Goal: Obtain resource: Download file/media

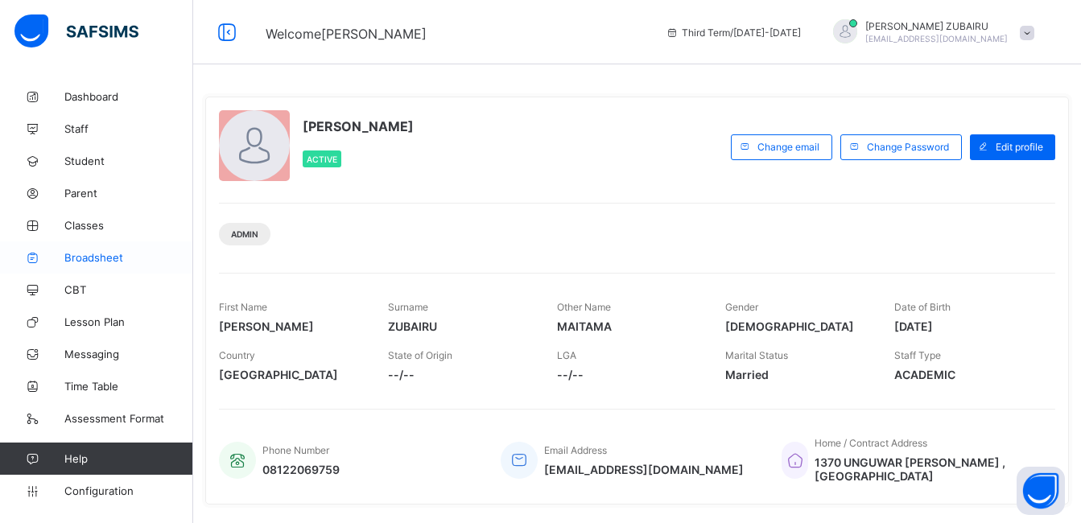
click at [108, 259] on span "Broadsheet" at bounding box center [128, 257] width 129 height 13
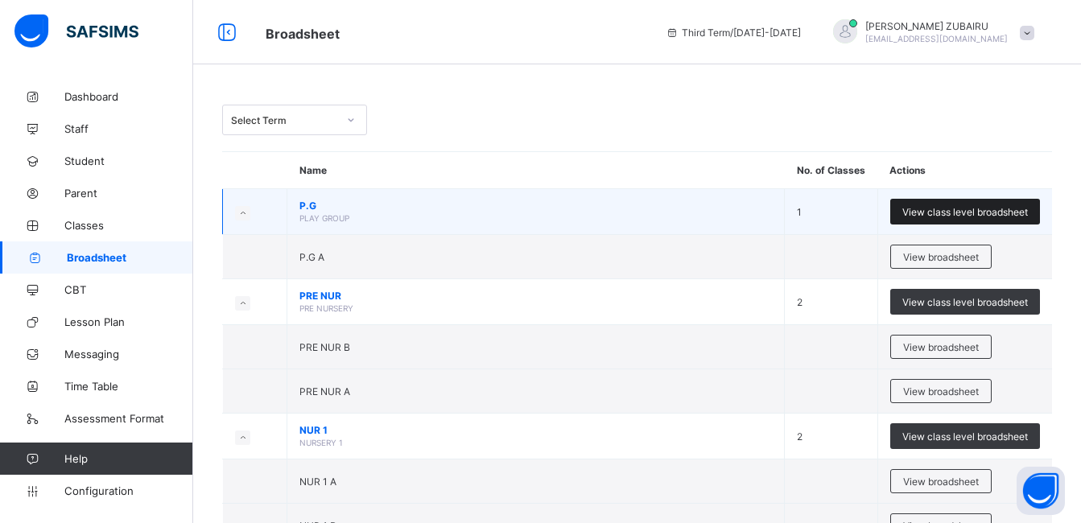
click at [941, 212] on span "View class level broadsheet" at bounding box center [965, 212] width 126 height 12
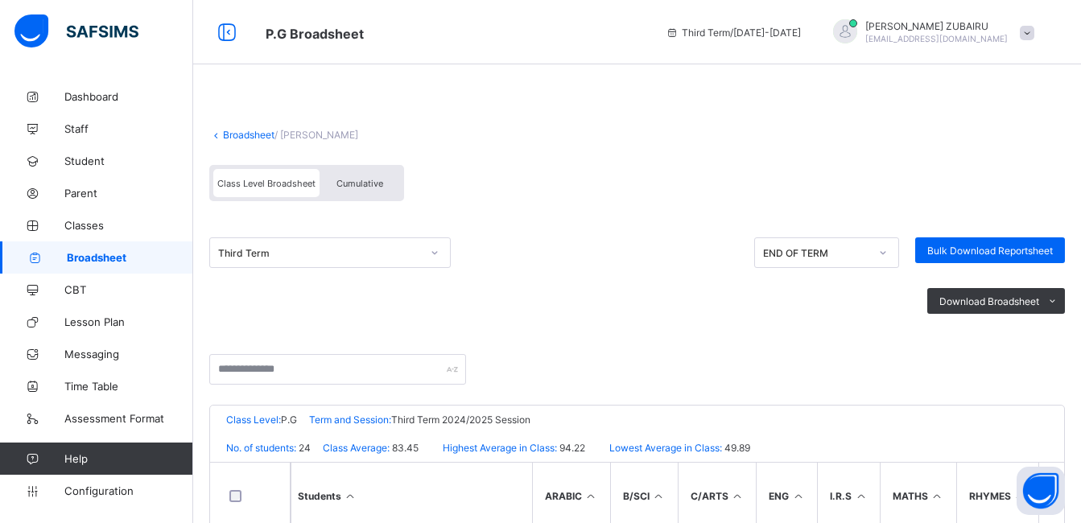
click at [366, 180] on span "Cumulative" at bounding box center [359, 183] width 47 height 11
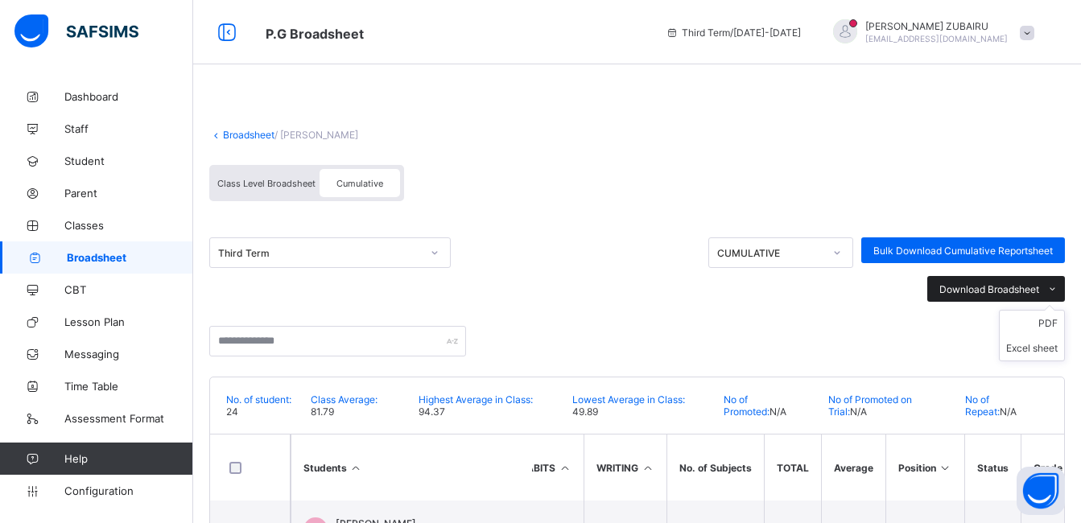
click at [999, 288] on span "Download Broadsheet" at bounding box center [989, 289] width 100 height 12
click at [1059, 324] on li "PDF" at bounding box center [1031, 323] width 64 height 25
click at [229, 131] on link "Broadsheet" at bounding box center [248, 135] width 51 height 12
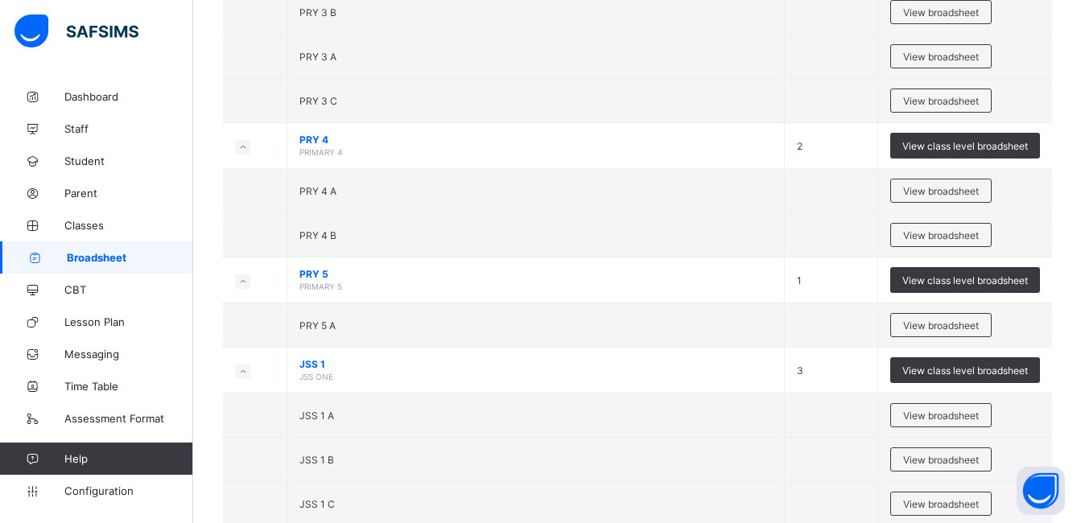
scroll to position [1062, 0]
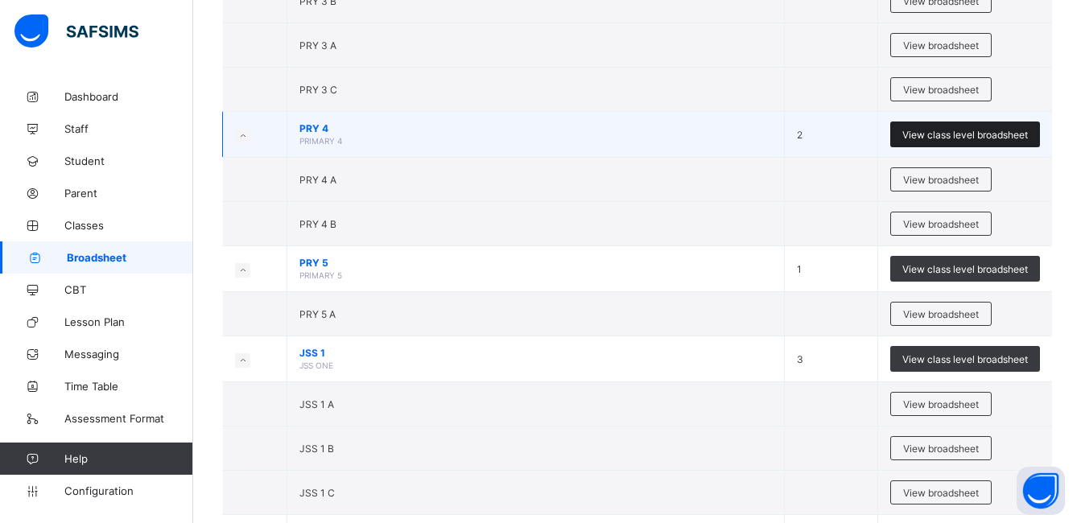
click at [957, 134] on span "View class level broadsheet" at bounding box center [965, 135] width 126 height 12
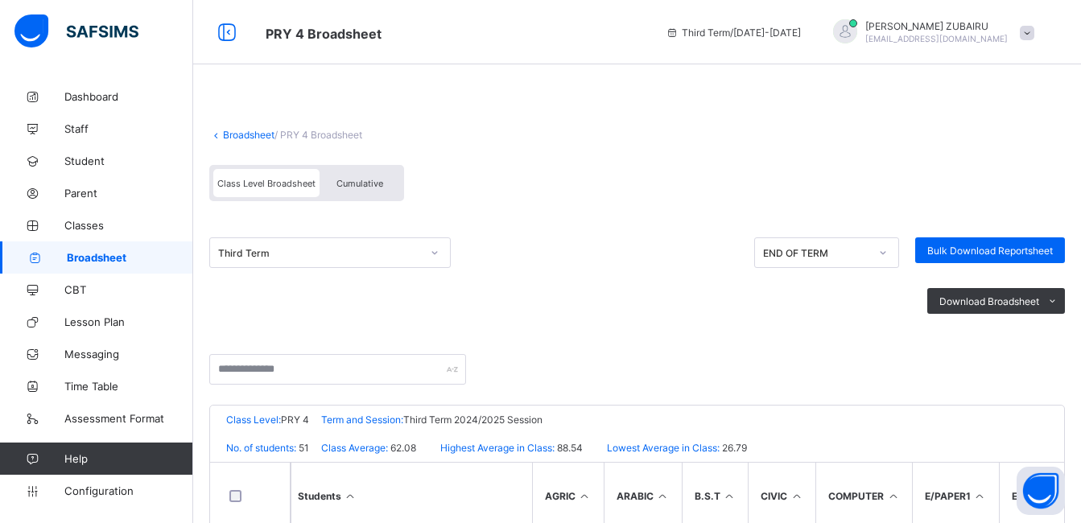
click at [368, 182] on span "Cumulative" at bounding box center [359, 183] width 47 height 11
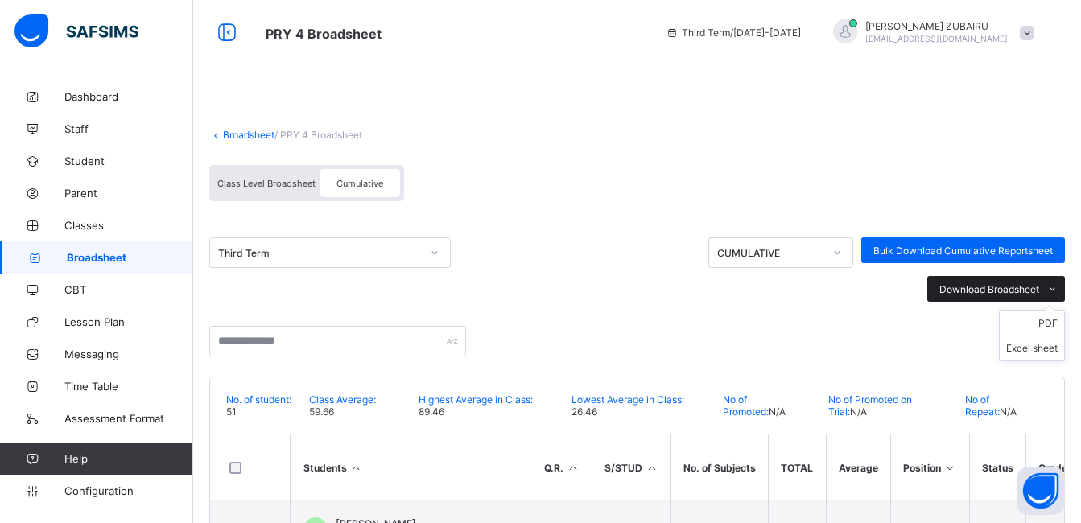
click at [969, 283] on span "Download Broadsheet" at bounding box center [989, 289] width 100 height 12
click at [1058, 323] on li "PDF" at bounding box center [1031, 323] width 64 height 25
click at [224, 135] on link "Broadsheet" at bounding box center [248, 135] width 51 height 12
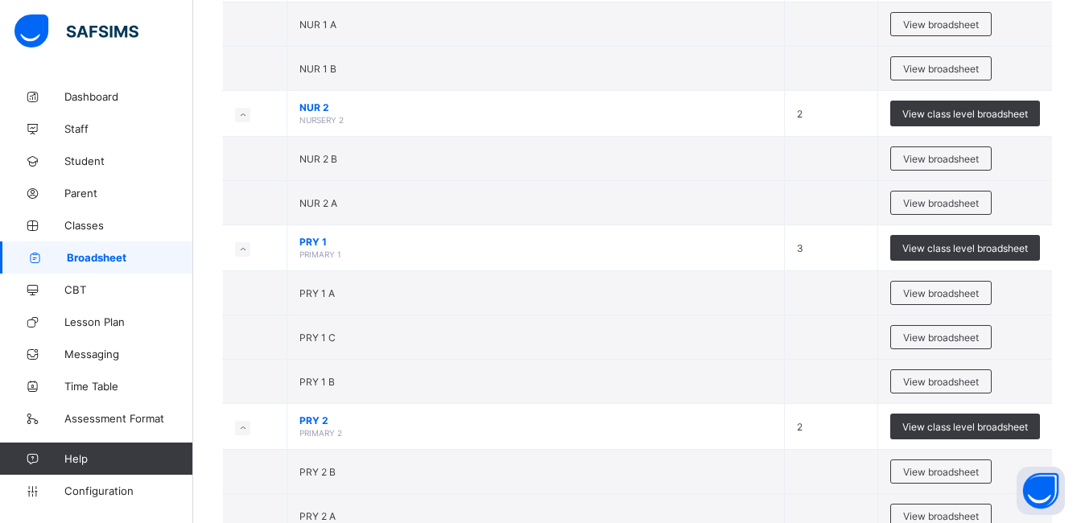
scroll to position [914, 0]
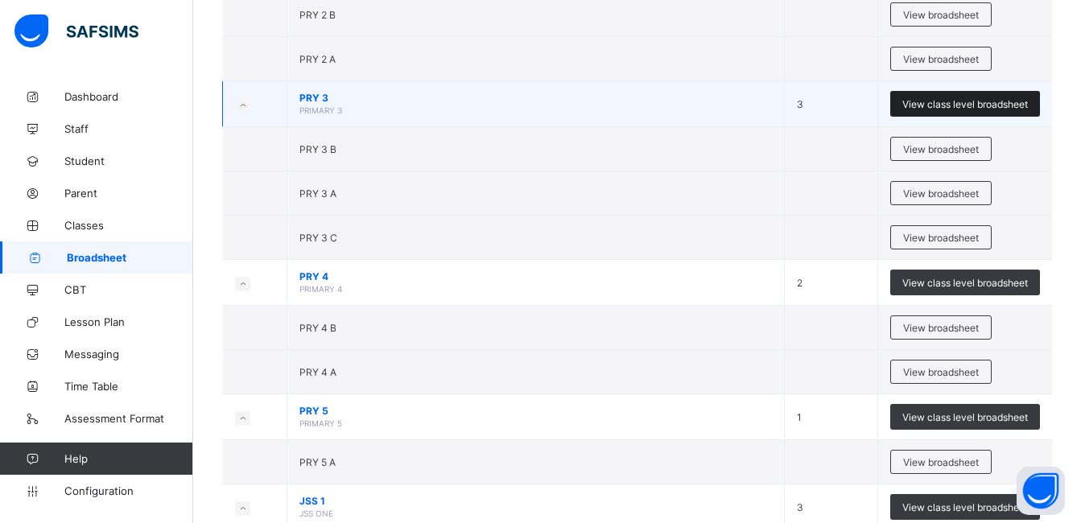
click at [971, 102] on span "View class level broadsheet" at bounding box center [965, 104] width 126 height 12
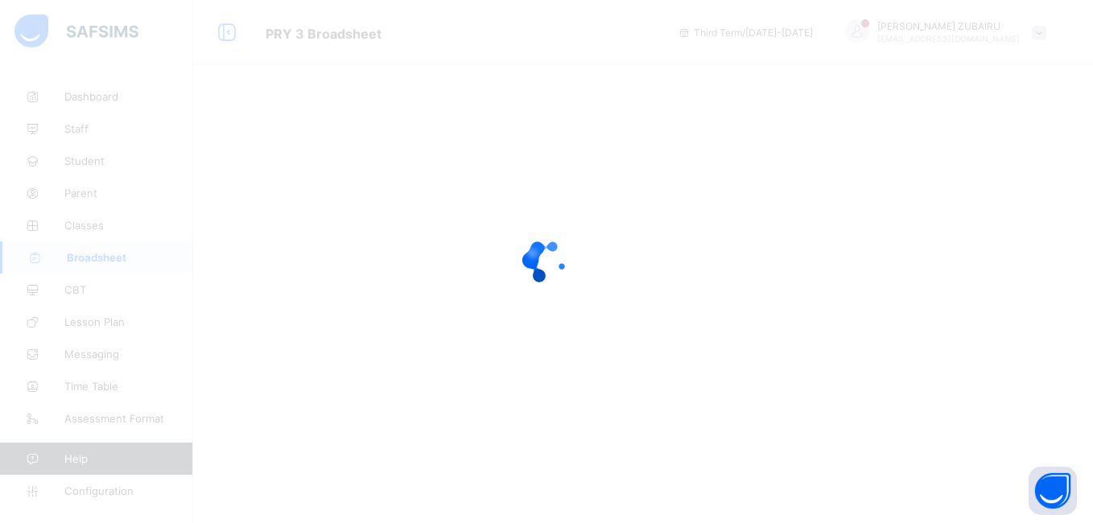
click at [904, 485] on div at bounding box center [546, 261] width 1093 height 523
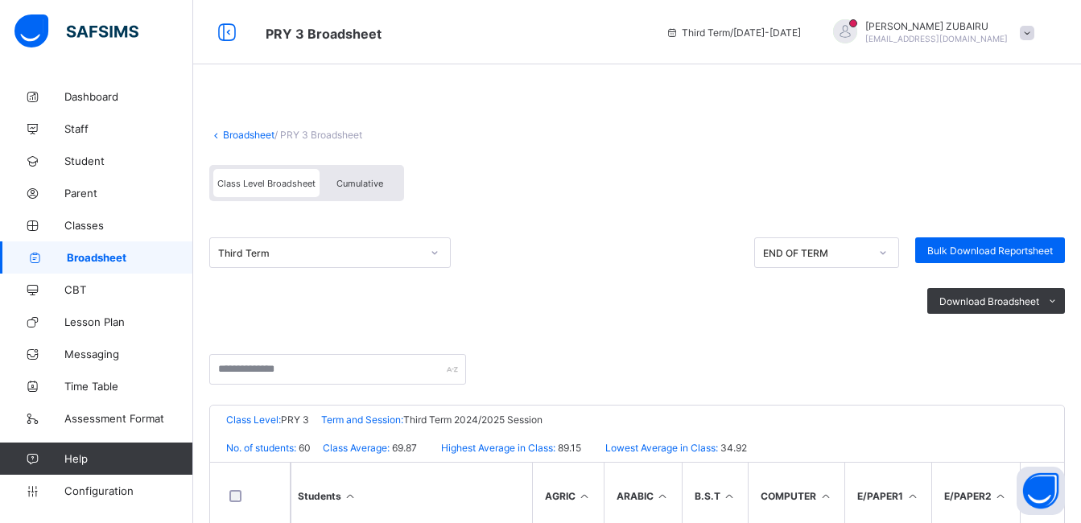
click at [219, 138] on icon at bounding box center [216, 135] width 14 height 12
click at [216, 136] on icon at bounding box center [216, 135] width 14 height 12
click at [235, 136] on link "Broadsheet" at bounding box center [248, 135] width 51 height 12
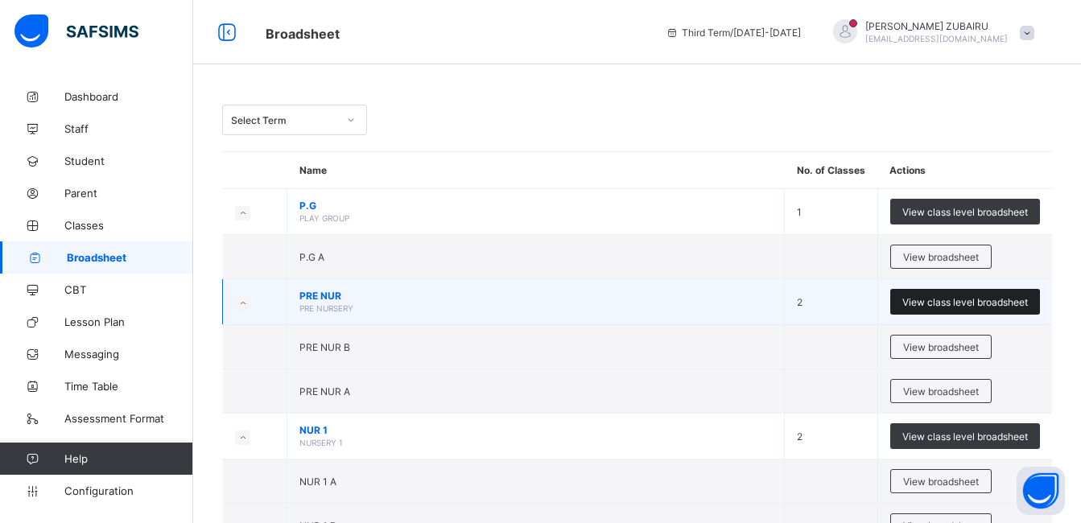
click at [965, 299] on span "View class level broadsheet" at bounding box center [965, 302] width 126 height 12
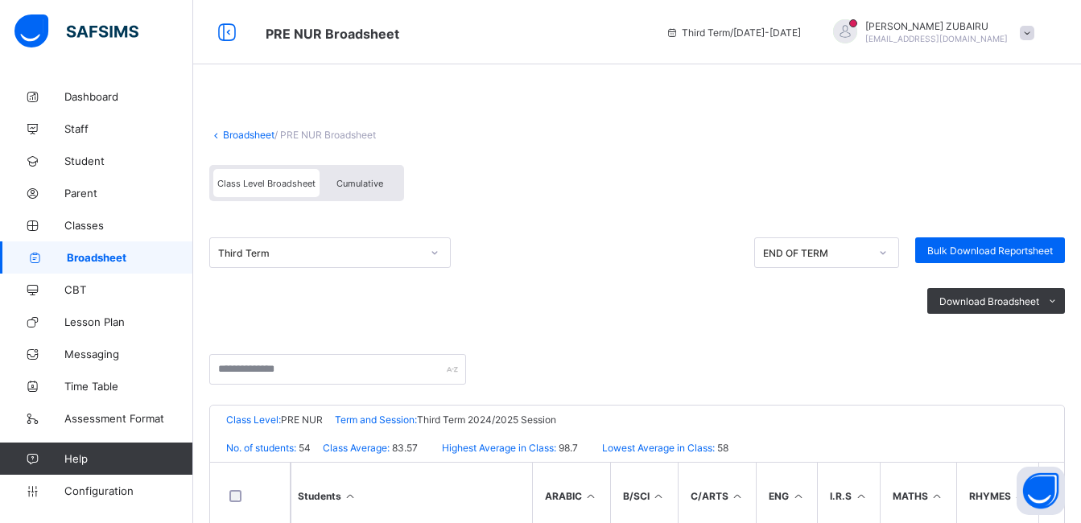
click at [377, 187] on span "Cumulative" at bounding box center [359, 183] width 47 height 11
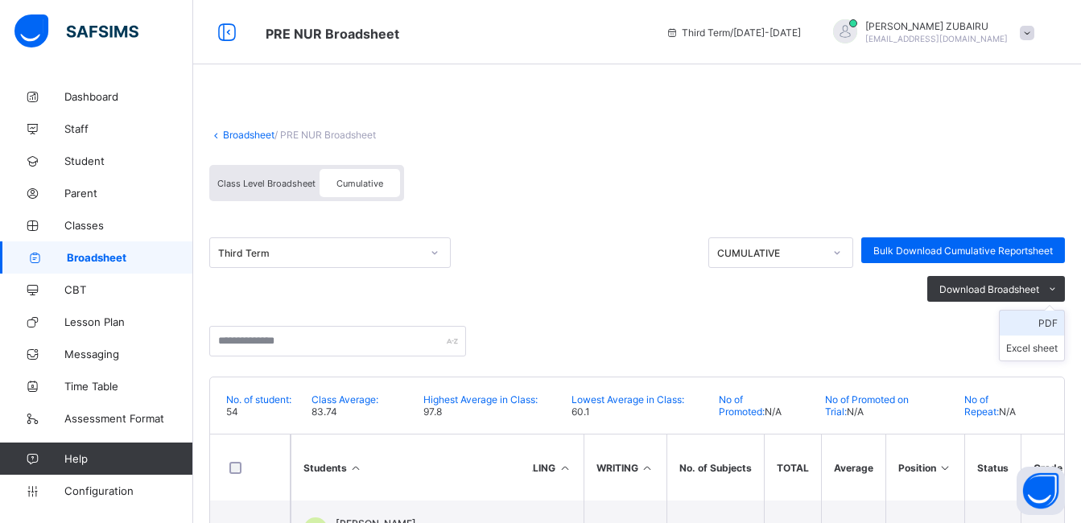
click at [1060, 324] on li "PDF" at bounding box center [1031, 323] width 64 height 25
click at [230, 134] on link "Broadsheet" at bounding box center [248, 135] width 51 height 12
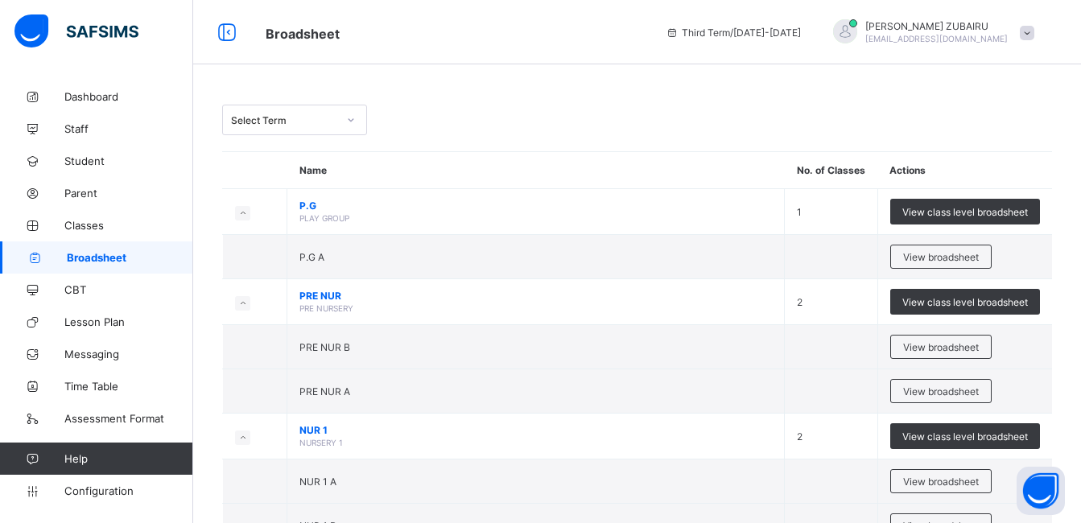
scroll to position [457, 0]
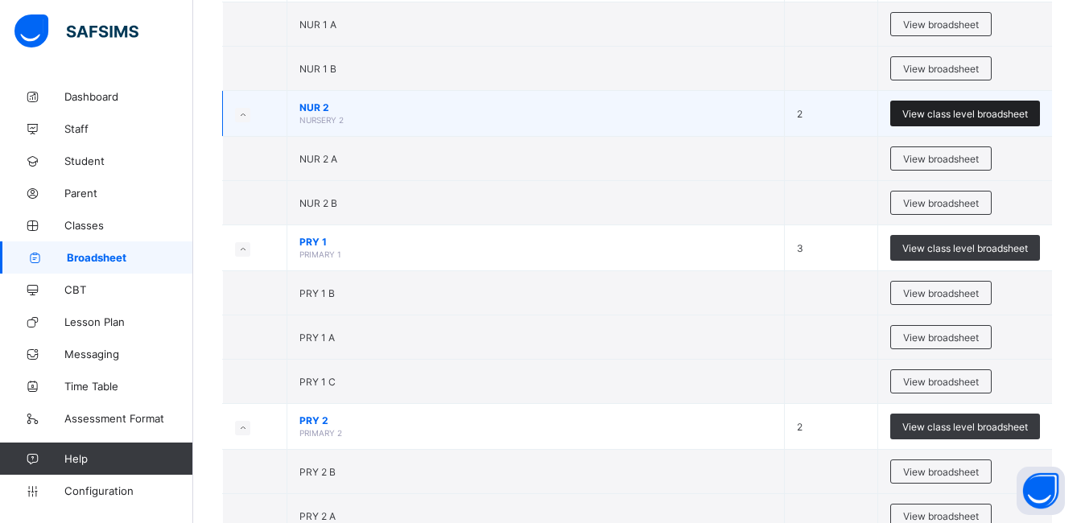
click at [949, 114] on span "View class level broadsheet" at bounding box center [965, 114] width 126 height 12
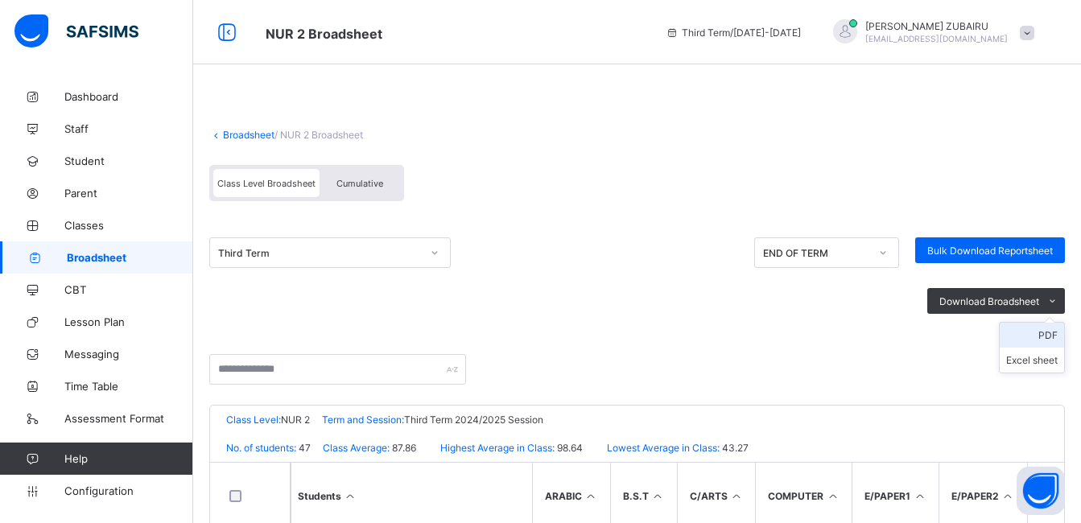
click at [1057, 335] on li "PDF" at bounding box center [1031, 335] width 64 height 25
click at [238, 132] on link "Broadsheet" at bounding box center [248, 135] width 51 height 12
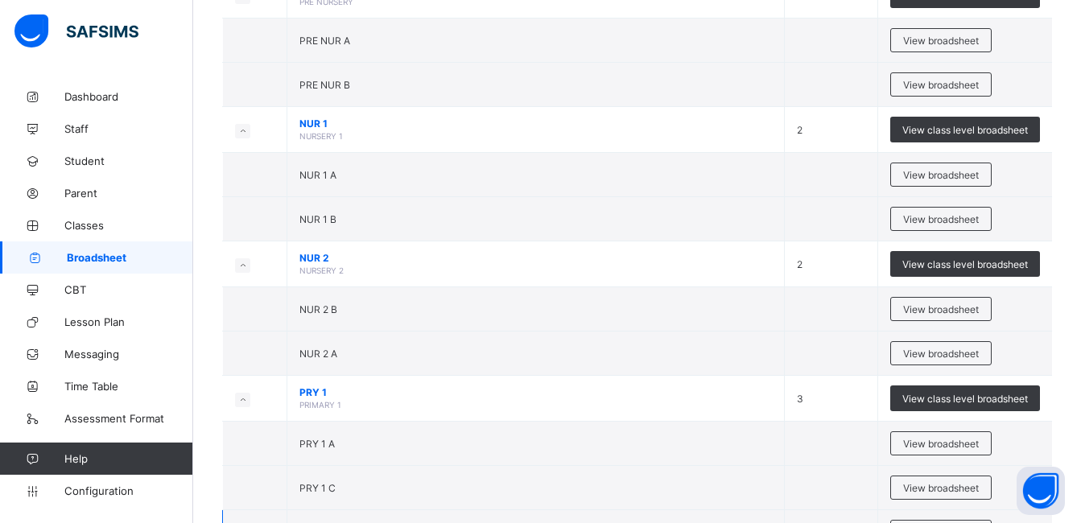
scroll to position [402, 0]
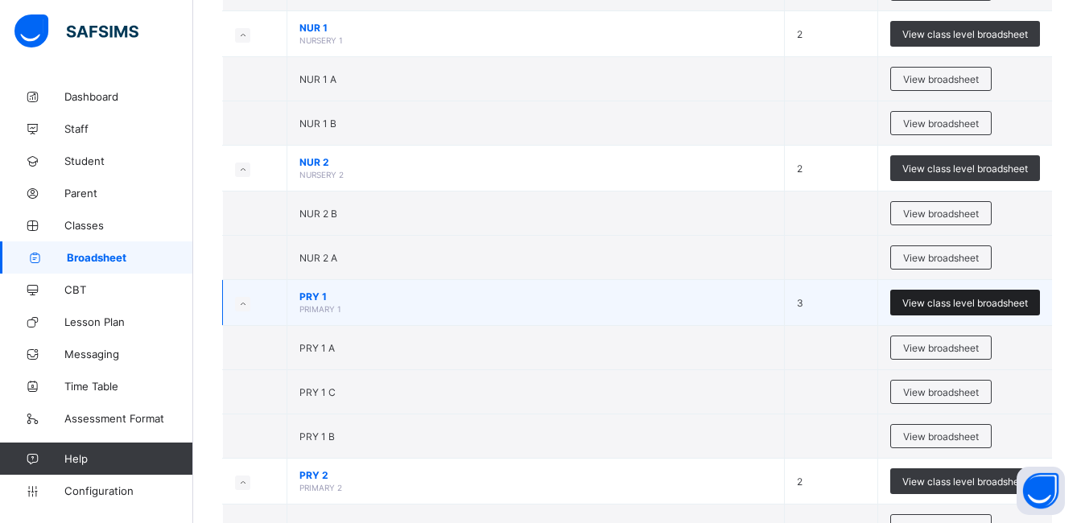
click at [960, 299] on span "View class level broadsheet" at bounding box center [965, 303] width 126 height 12
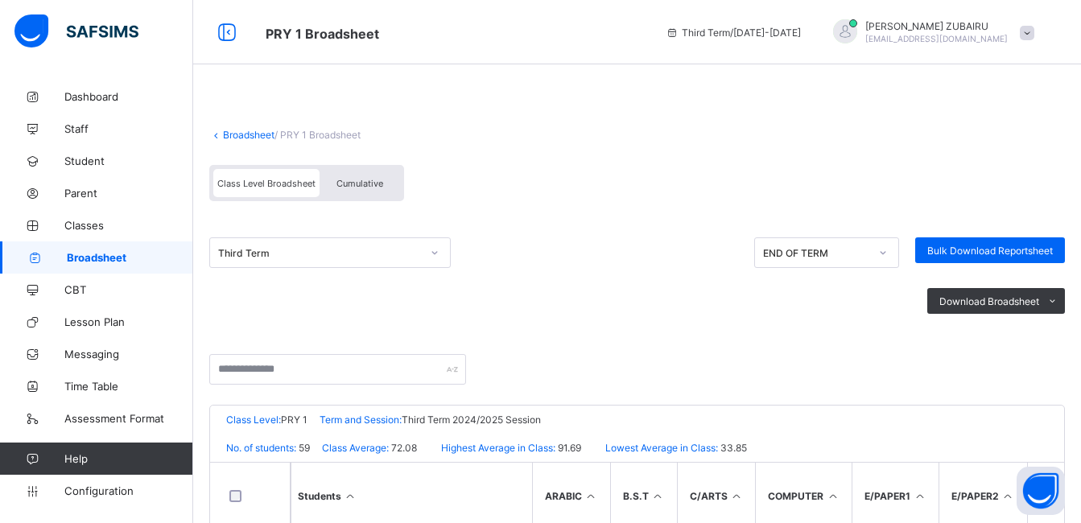
click at [356, 183] on span "Cumulative" at bounding box center [359, 183] width 47 height 11
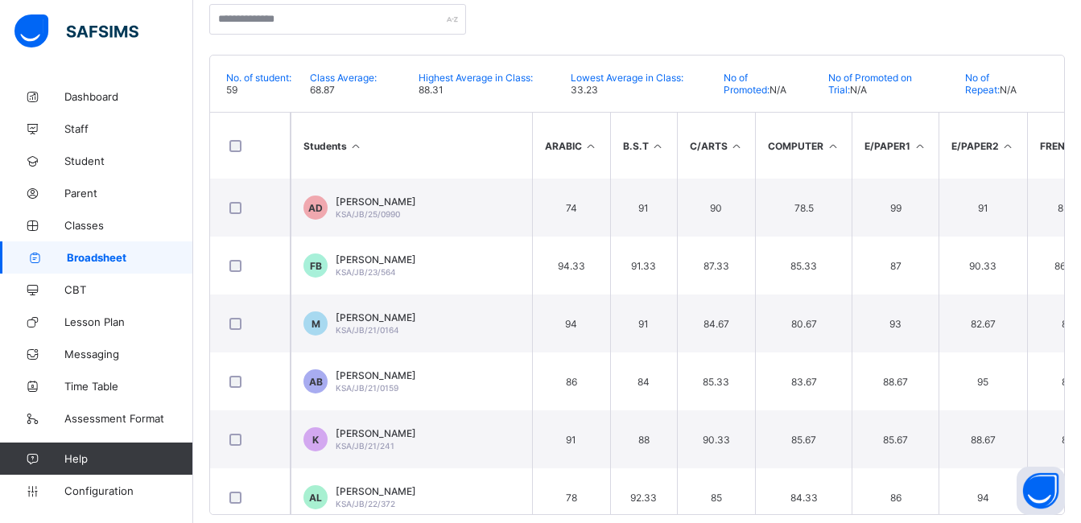
click at [945, 521] on div "Broadsheet / PRY 1 Broadsheet Class Level Broadsheet Cumulative Third Term CUMU…" at bounding box center [636, 153] width 887 height 789
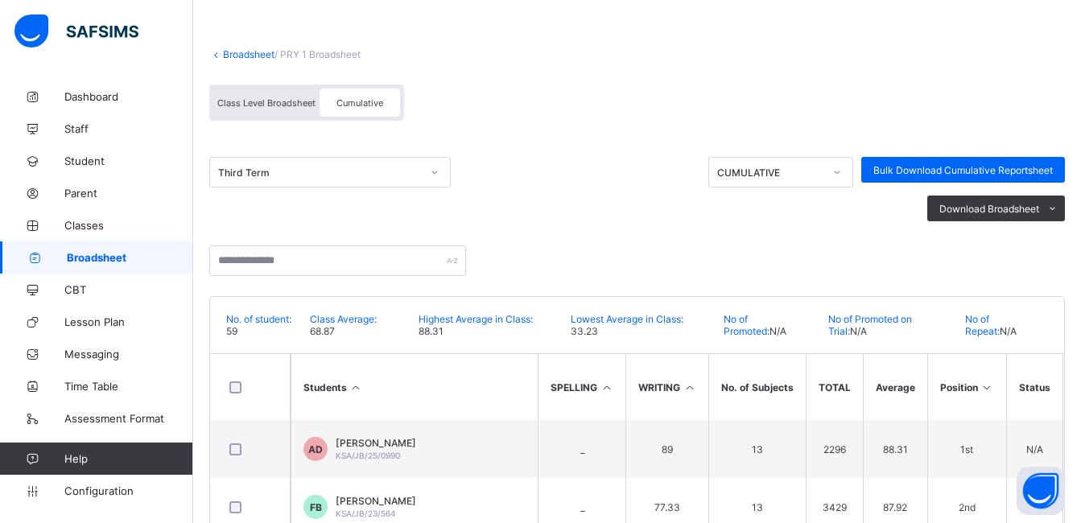
scroll to position [0, 966]
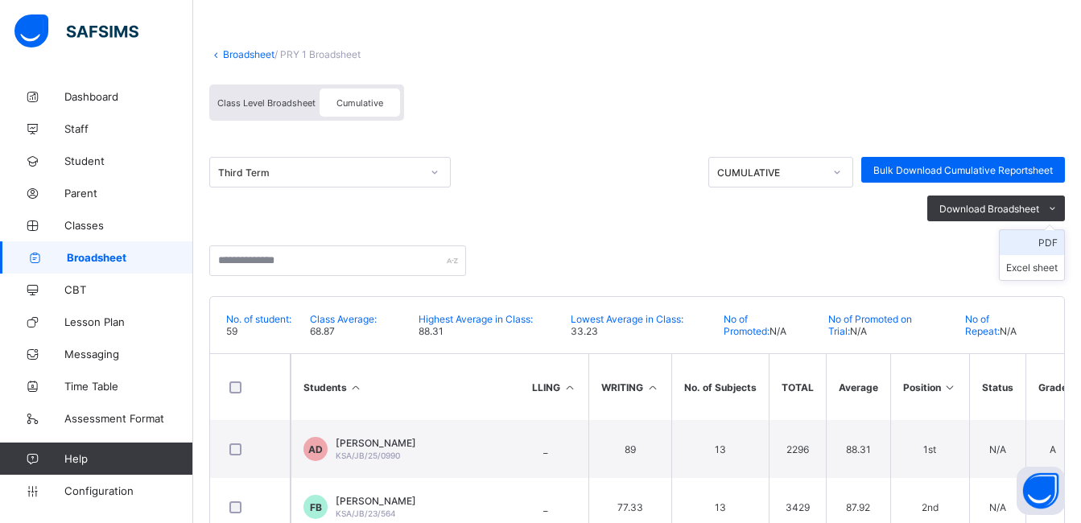
click at [1060, 240] on li "PDF" at bounding box center [1031, 242] width 64 height 25
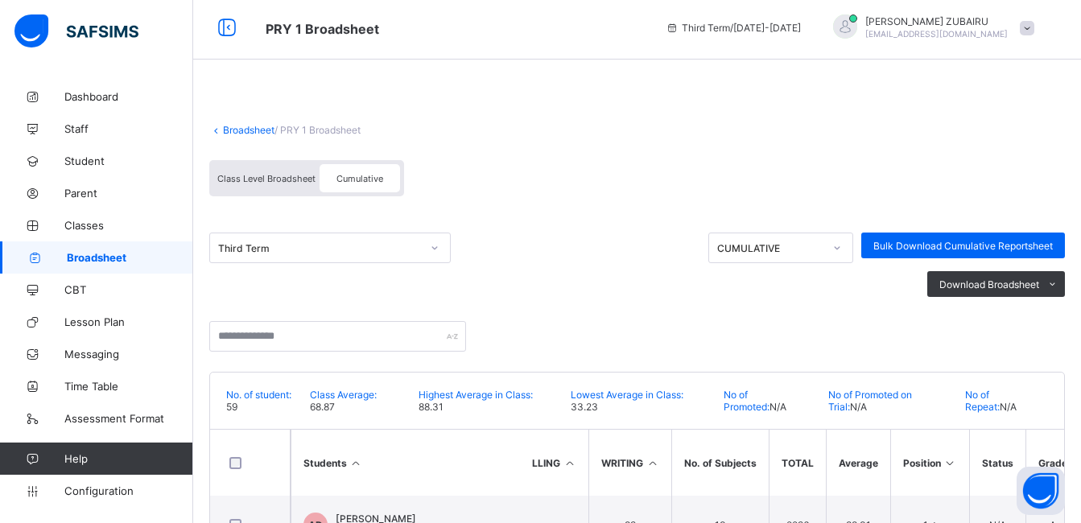
scroll to position [0, 0]
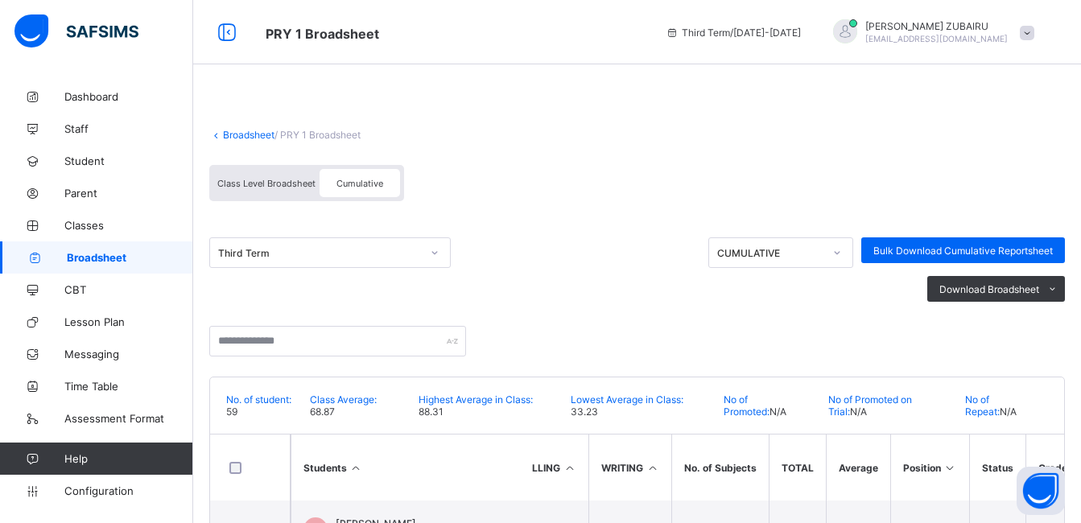
click at [237, 134] on link "Broadsheet" at bounding box center [248, 135] width 51 height 12
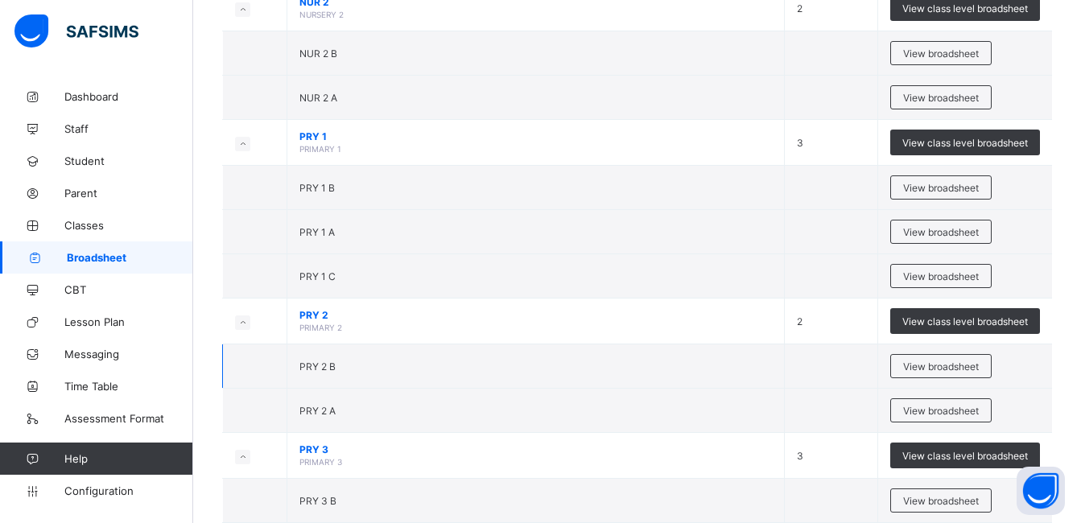
scroll to position [563, 0]
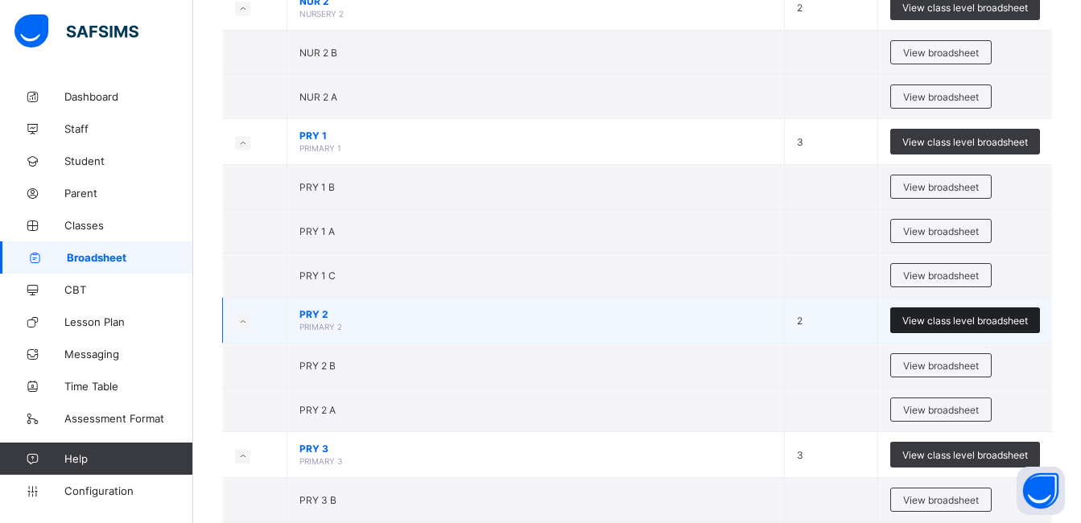
click at [949, 315] on span "View class level broadsheet" at bounding box center [965, 321] width 126 height 12
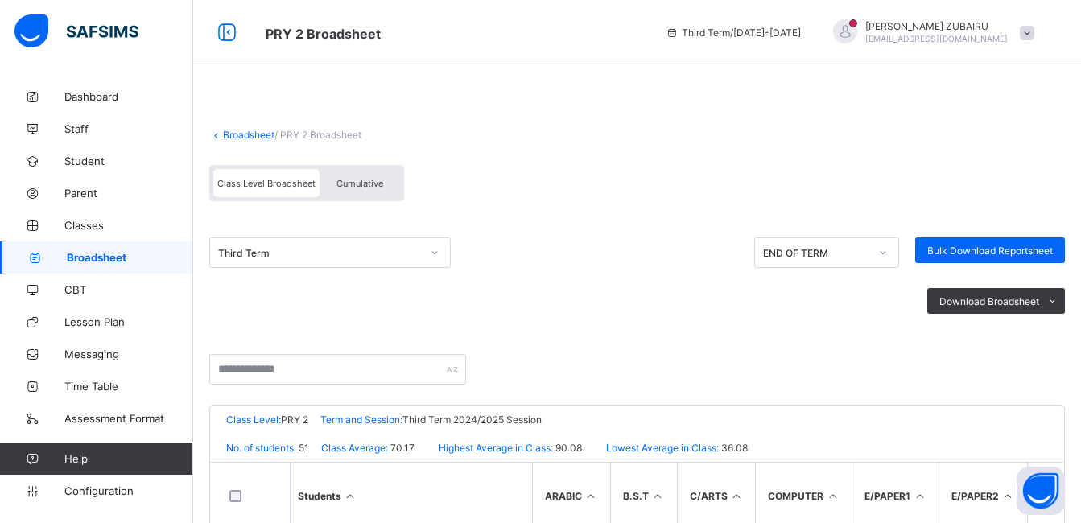
click at [357, 182] on span "Cumulative" at bounding box center [359, 183] width 47 height 11
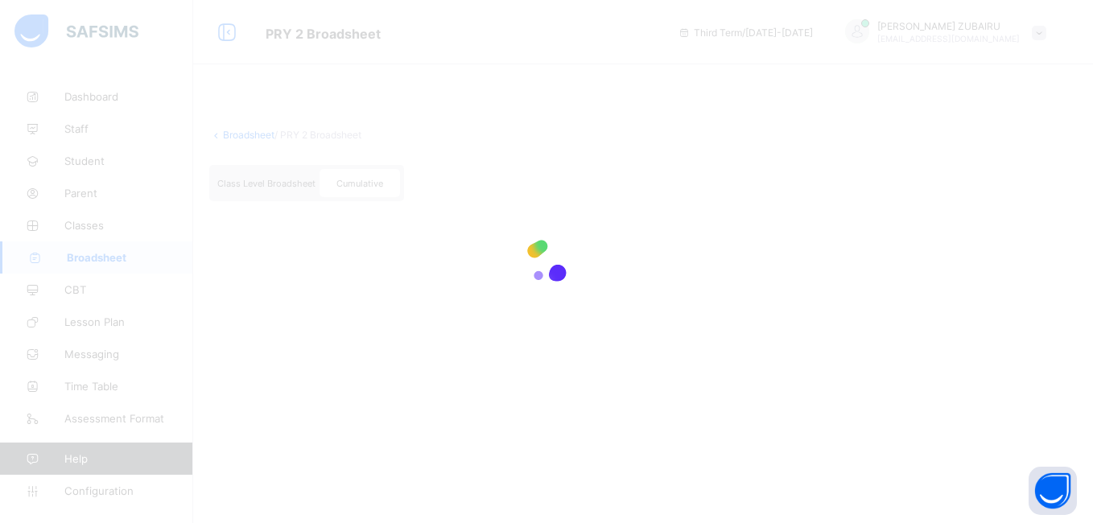
click at [534, 482] on div at bounding box center [546, 261] width 1093 height 523
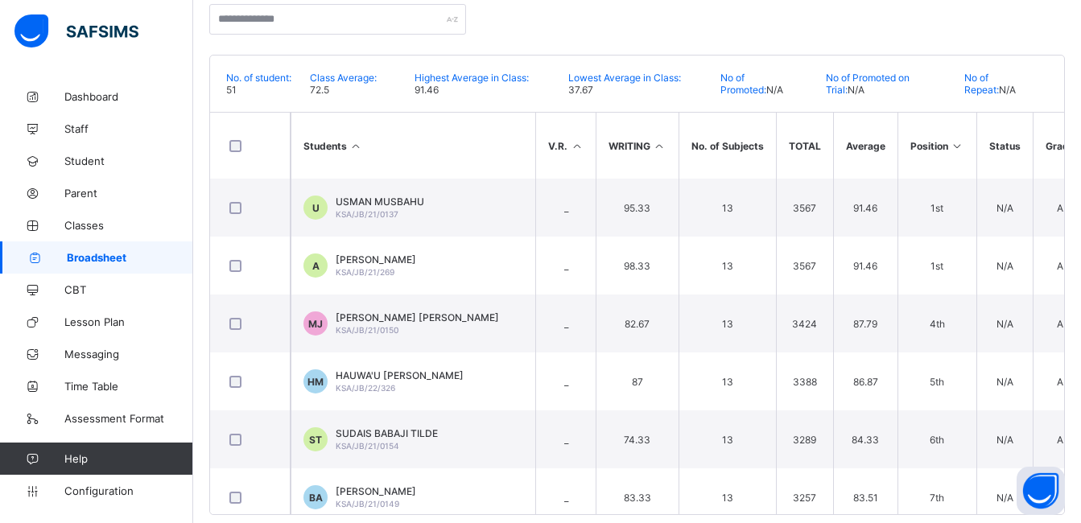
scroll to position [0, 1025]
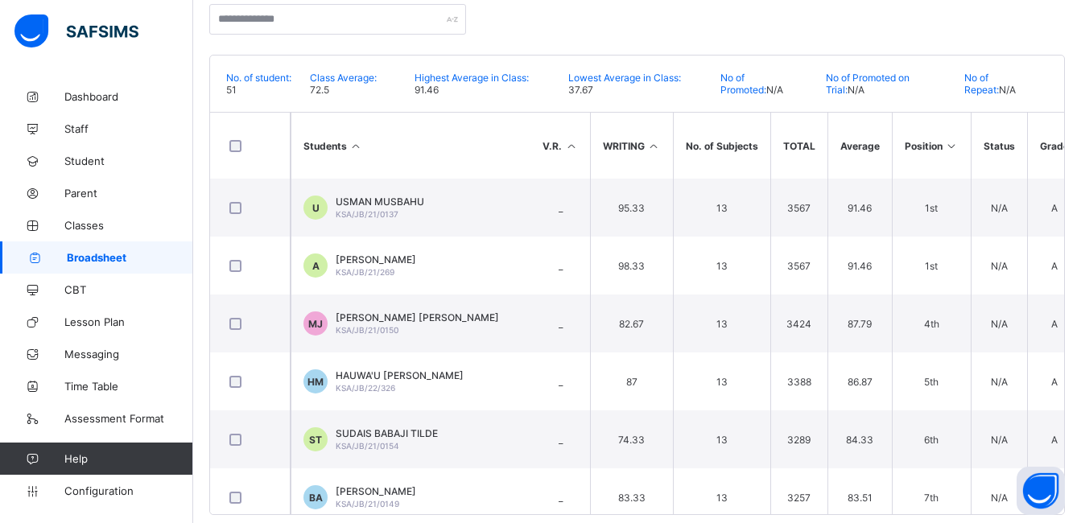
click at [905, 144] on th "Position" at bounding box center [931, 146] width 79 height 66
click at [945, 145] on icon at bounding box center [952, 146] width 14 height 12
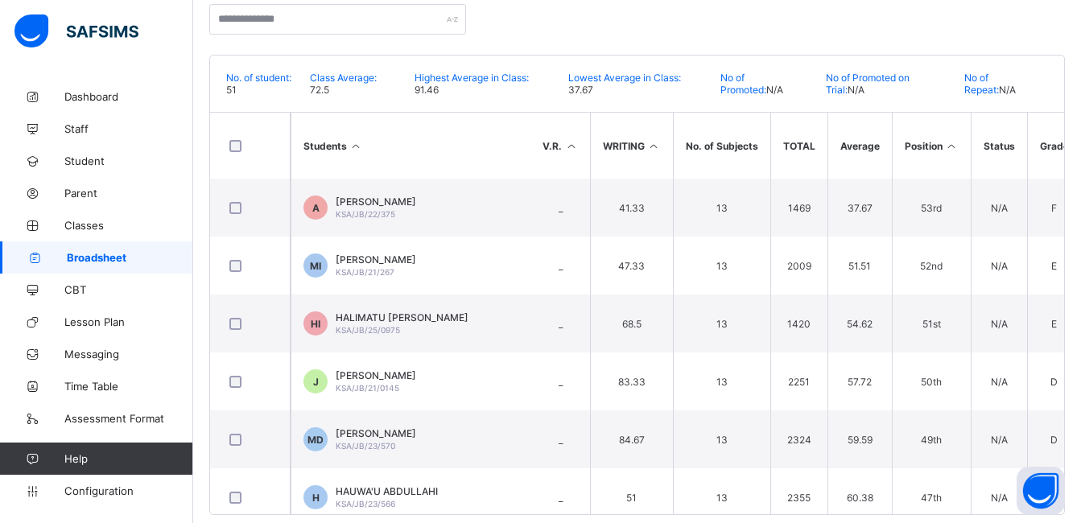
click at [928, 145] on th "Position" at bounding box center [931, 146] width 79 height 66
click at [906, 146] on th "Position" at bounding box center [931, 146] width 79 height 66
click at [945, 146] on icon at bounding box center [952, 146] width 14 height 12
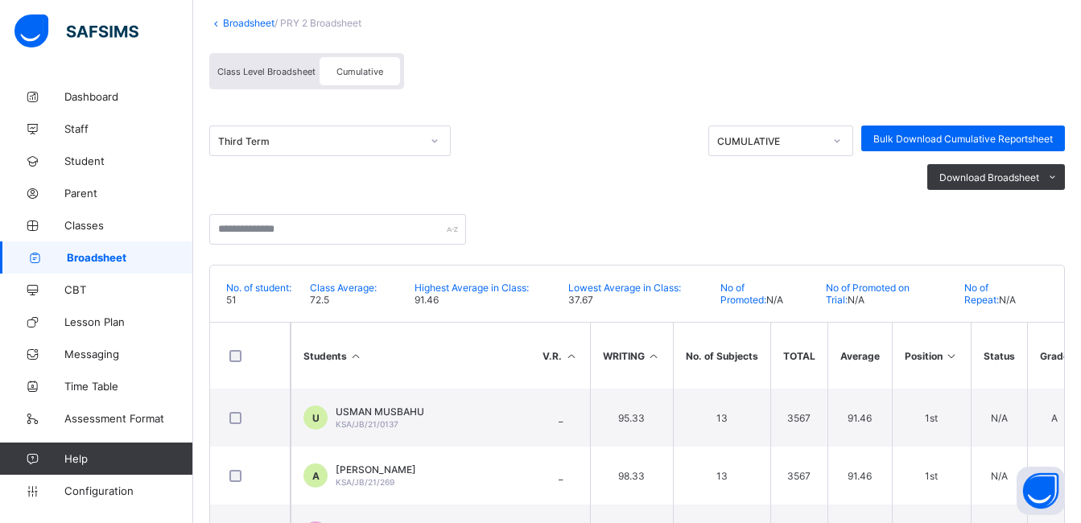
scroll to position [0, 0]
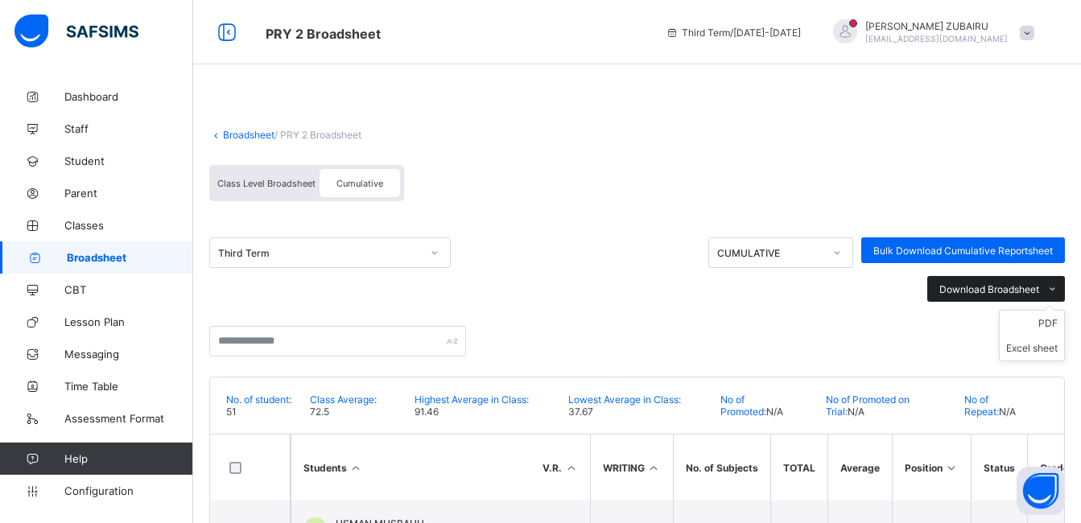
click at [974, 280] on div "Download Broadsheet" at bounding box center [996, 289] width 138 height 26
click at [1057, 317] on ul "PDF Excel sheet" at bounding box center [1032, 335] width 66 height 51
click at [1057, 319] on li "PDF" at bounding box center [1031, 323] width 64 height 25
click at [1045, 319] on li "PDF" at bounding box center [1031, 323] width 64 height 25
click at [1055, 320] on li "PDF" at bounding box center [1031, 323] width 64 height 25
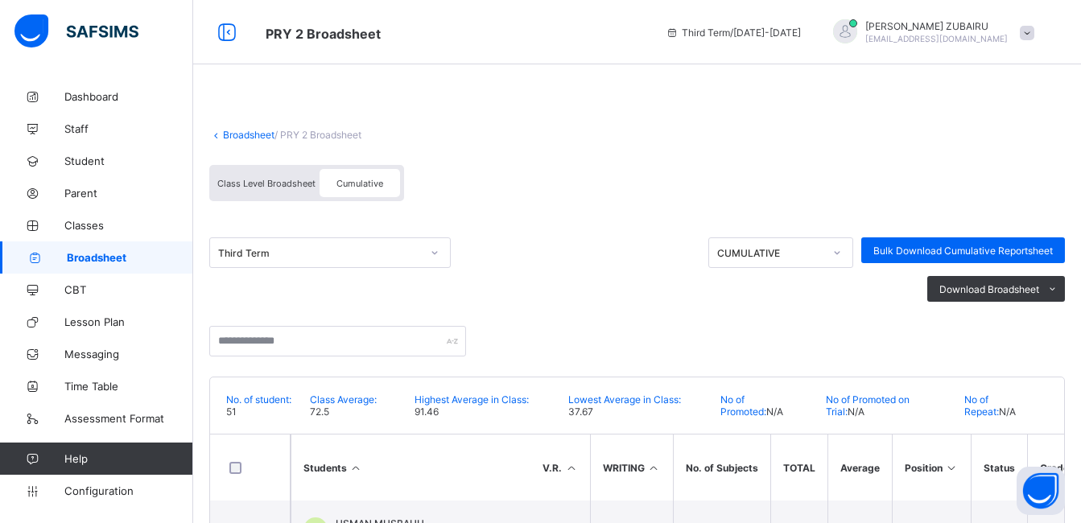
click at [589, 259] on div "Third Term" at bounding box center [450, 256] width 483 height 39
click at [603, 233] on div "Third Term CUMULATIVE Bulk Download Cumulative Reportsheet Download Broadsheet …" at bounding box center [636, 296] width 855 height 159
click at [236, 131] on link "Broadsheet" at bounding box center [248, 135] width 51 height 12
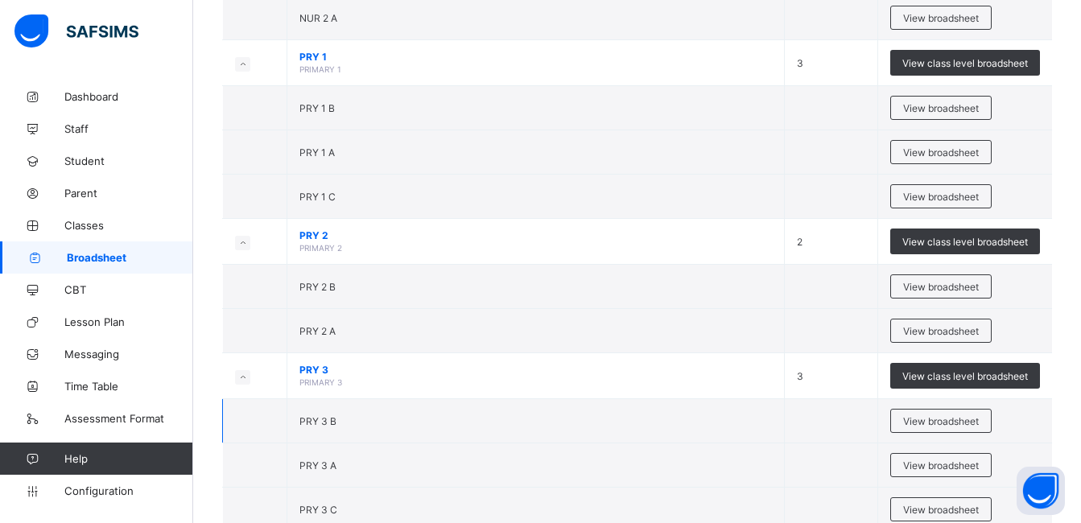
scroll to position [644, 0]
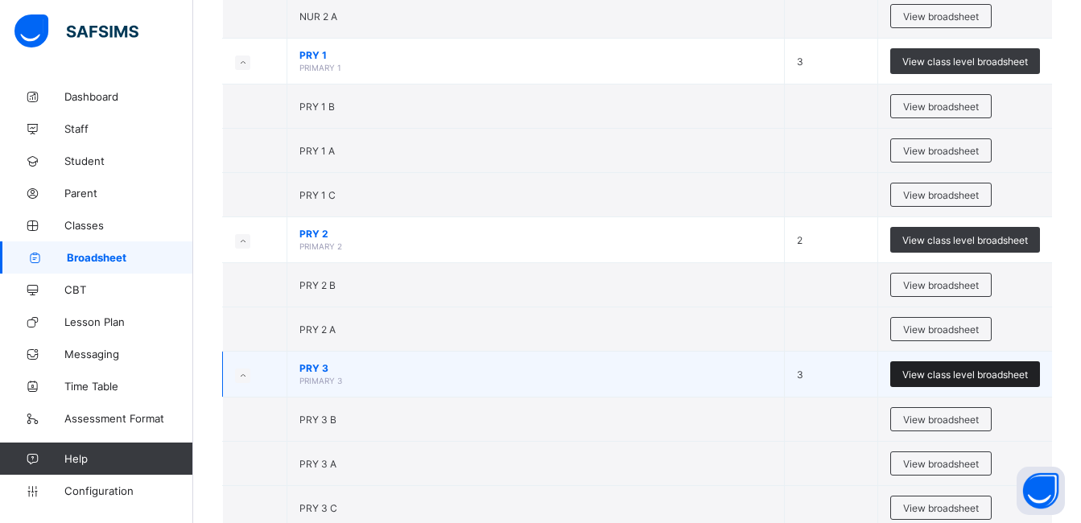
click at [931, 374] on span "View class level broadsheet" at bounding box center [965, 375] width 126 height 12
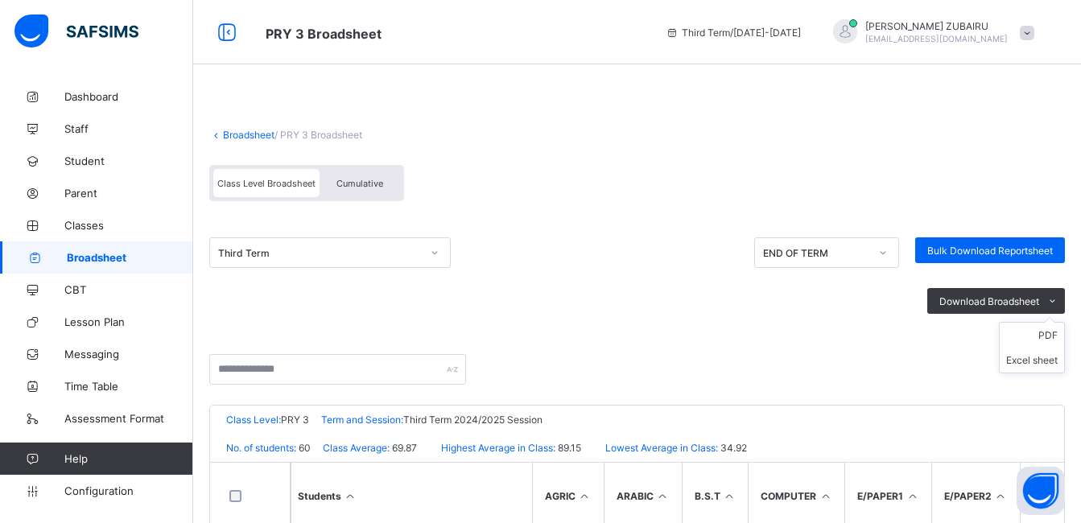
click at [1062, 330] on ul "PDF Excel sheet" at bounding box center [1032, 347] width 66 height 51
click at [1056, 333] on li "PDF" at bounding box center [1031, 335] width 64 height 25
click at [1055, 333] on li "PDF" at bounding box center [1031, 335] width 64 height 25
click at [241, 138] on link "Broadsheet" at bounding box center [248, 135] width 51 height 12
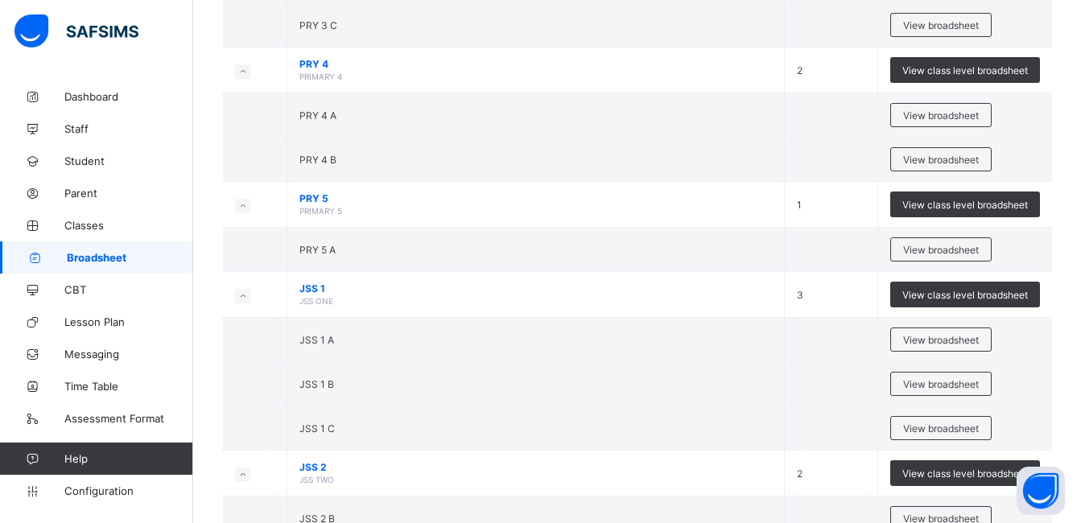
scroll to position [1207, 0]
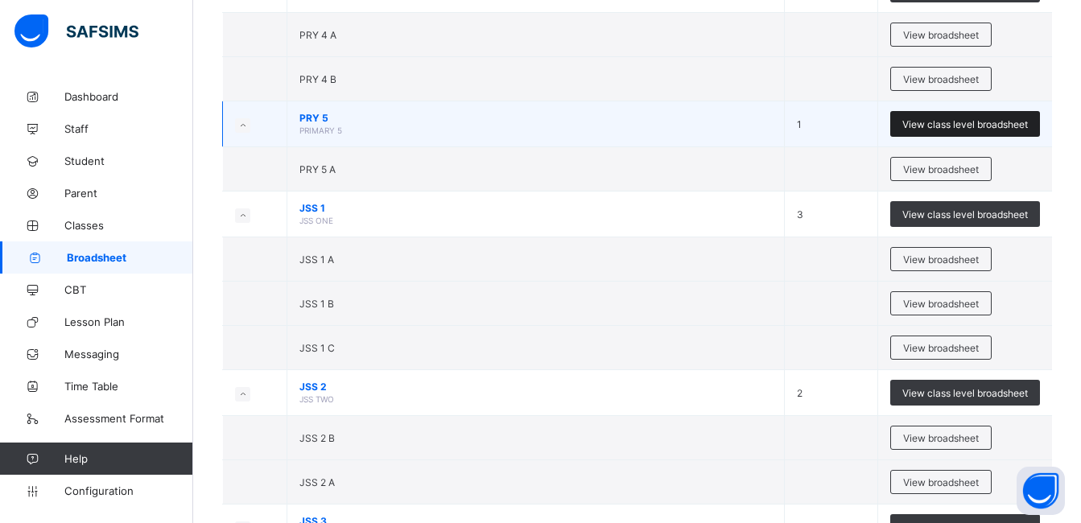
click at [996, 125] on span "View class level broadsheet" at bounding box center [965, 124] width 126 height 12
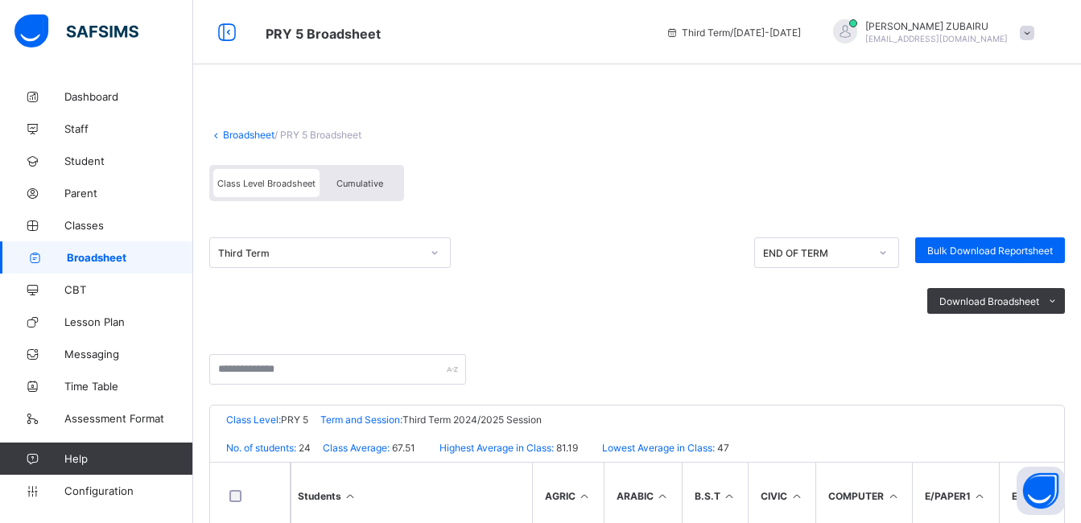
click at [385, 183] on div "Cumulative" at bounding box center [359, 183] width 80 height 28
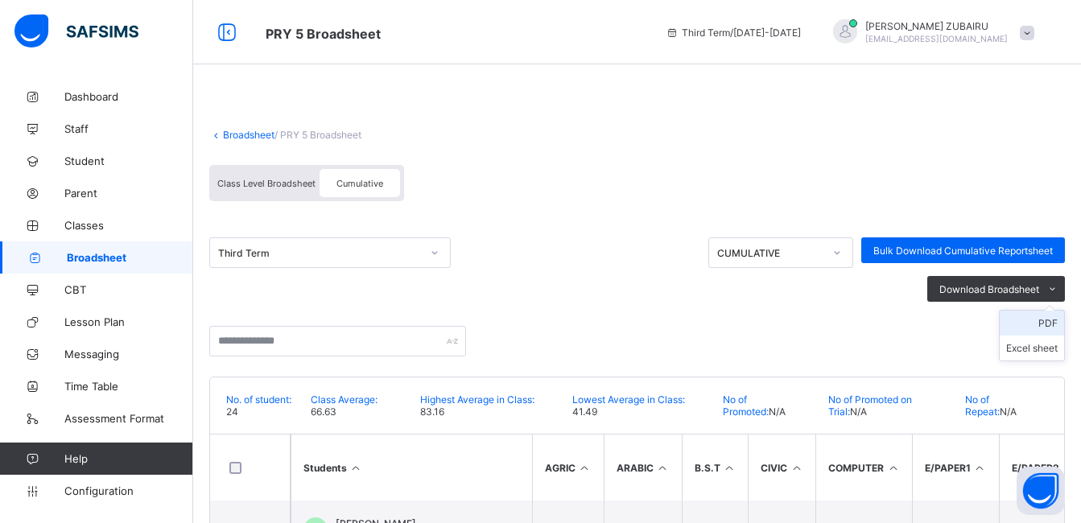
click at [1057, 323] on li "PDF" at bounding box center [1031, 323] width 64 height 25
click at [234, 134] on link "Broadsheet" at bounding box center [248, 135] width 51 height 12
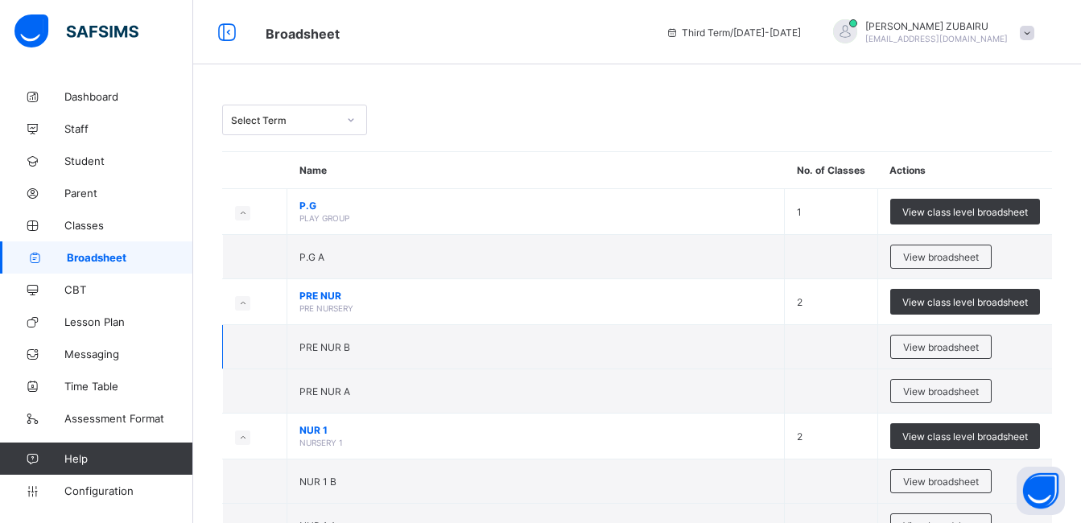
scroll to position [80, 0]
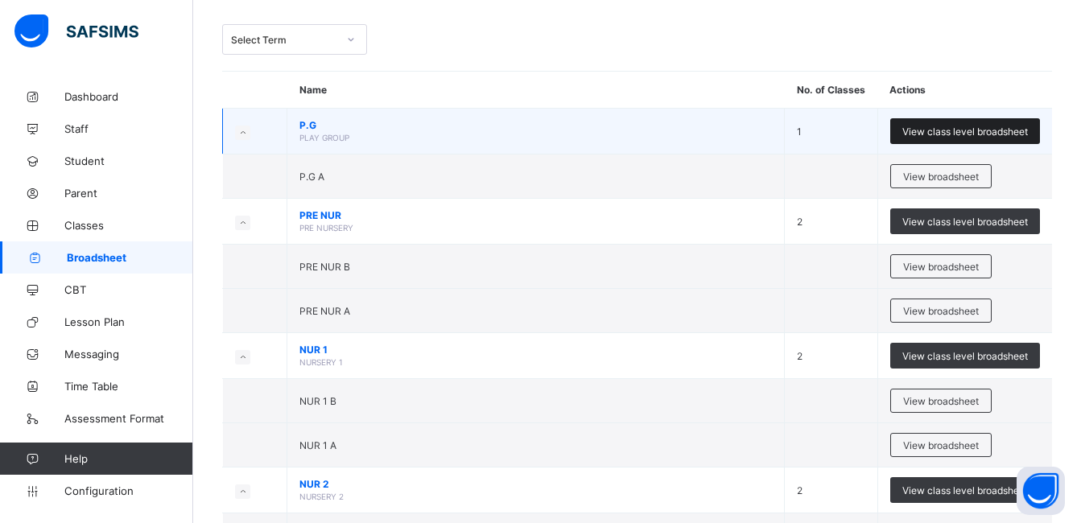
click at [963, 135] on span "View class level broadsheet" at bounding box center [965, 132] width 126 height 12
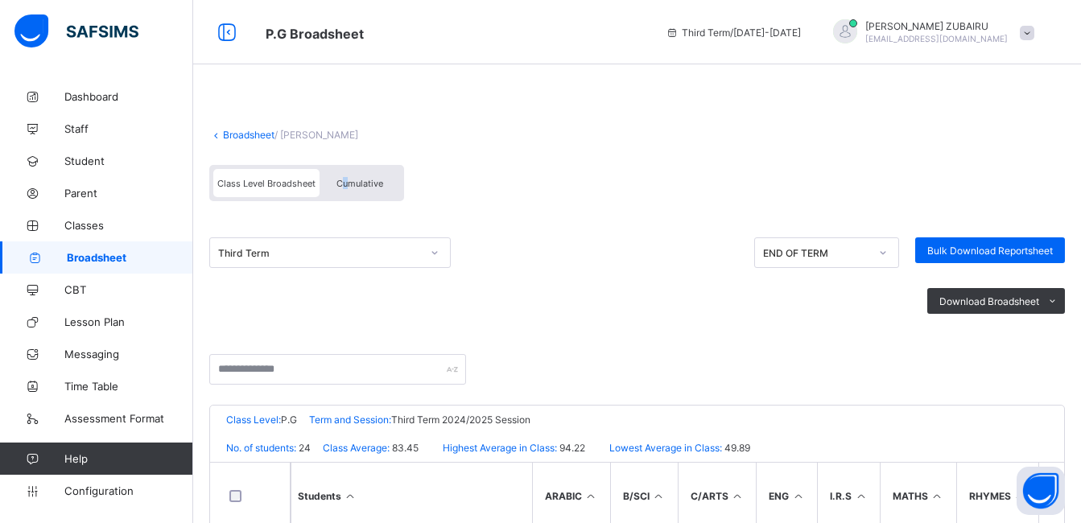
click at [345, 181] on span "Cumulative" at bounding box center [359, 183] width 47 height 11
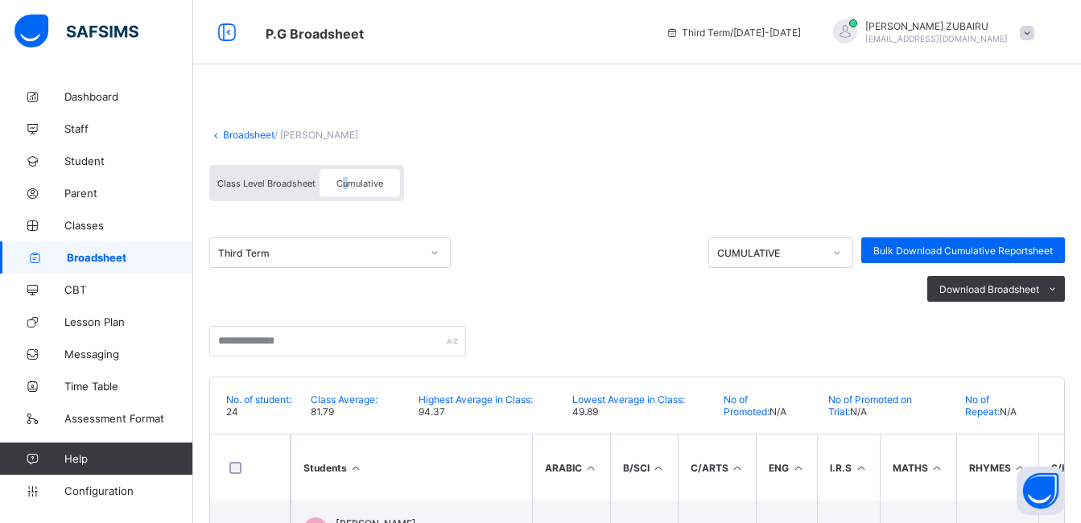
click at [244, 135] on link "Broadsheet" at bounding box center [248, 135] width 51 height 12
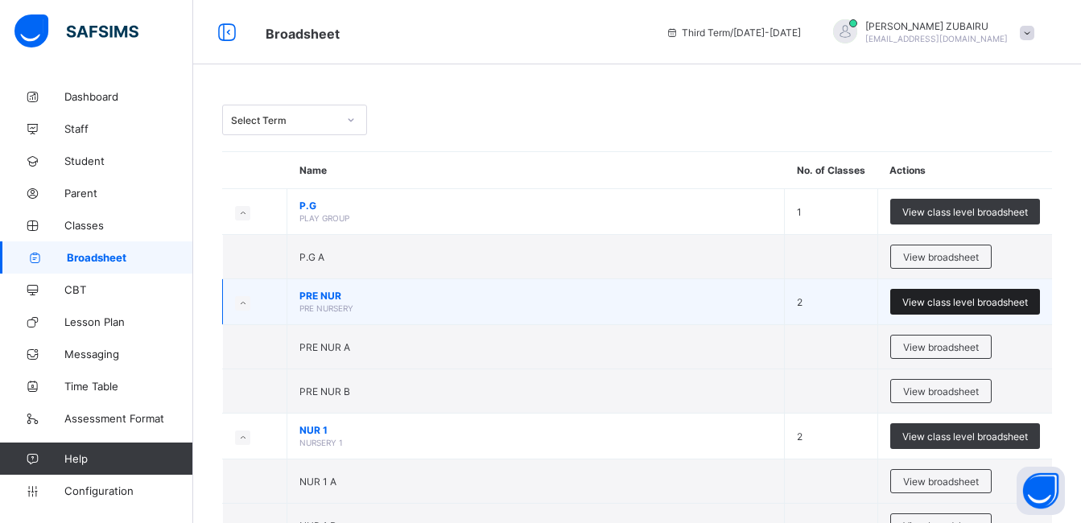
click at [970, 297] on span "View class level broadsheet" at bounding box center [965, 302] width 126 height 12
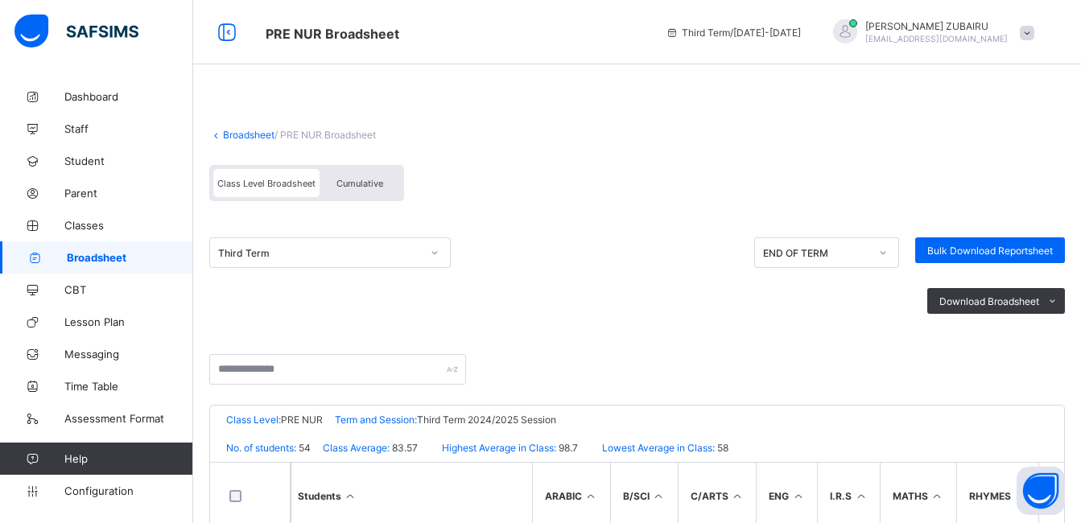
click at [369, 188] on span "Cumulative" at bounding box center [359, 183] width 47 height 11
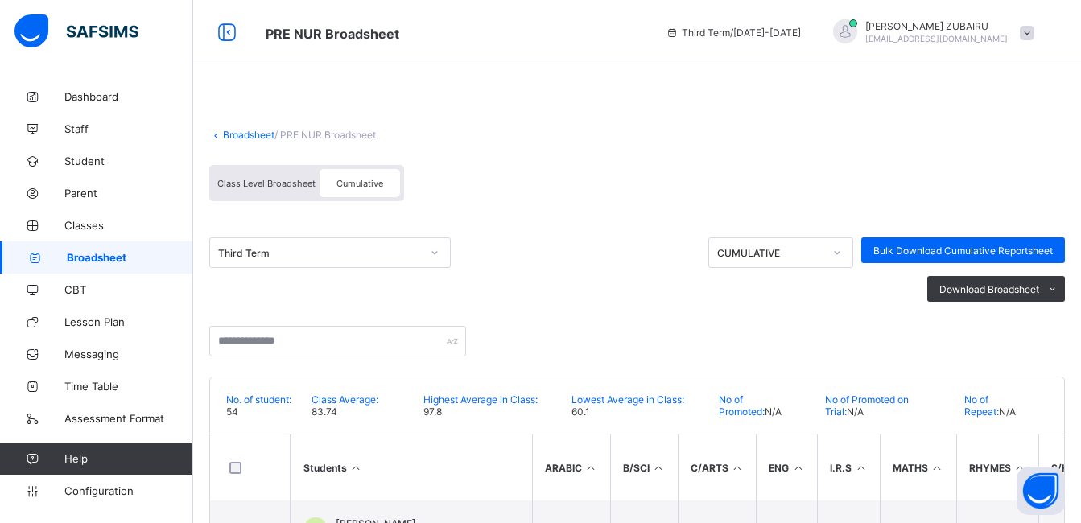
click at [233, 137] on link "Broadsheet" at bounding box center [248, 135] width 51 height 12
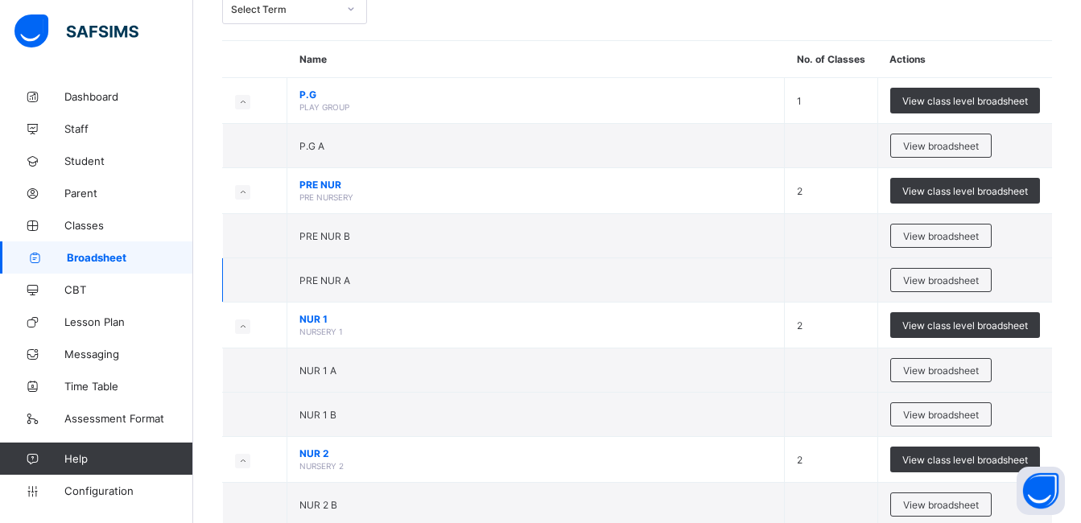
scroll to position [161, 0]
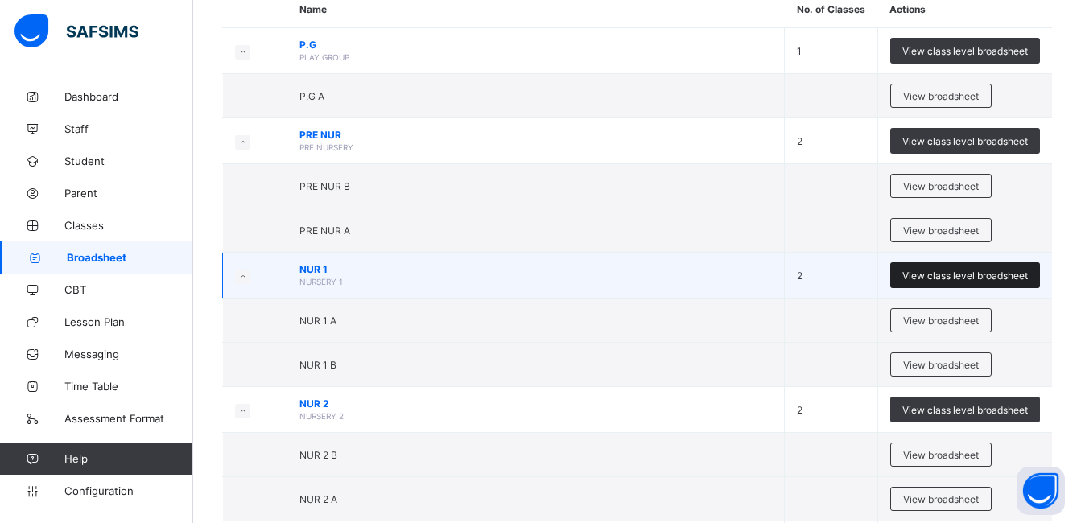
click at [954, 275] on span "View class level broadsheet" at bounding box center [965, 276] width 126 height 12
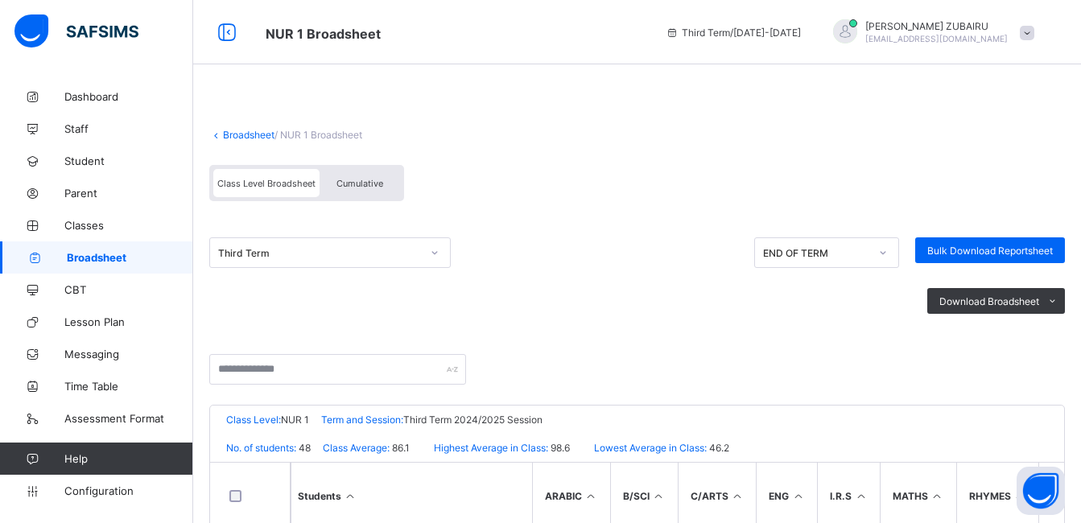
click at [373, 174] on div "Cumulative" at bounding box center [359, 183] width 80 height 28
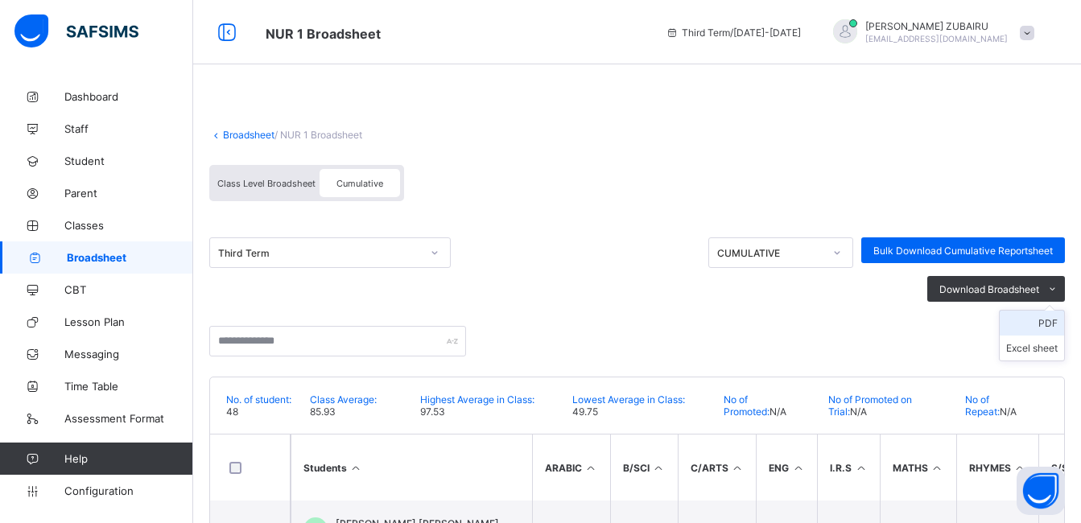
click at [1056, 321] on li "PDF" at bounding box center [1031, 323] width 64 height 25
click at [246, 135] on link "Broadsheet" at bounding box center [248, 135] width 51 height 12
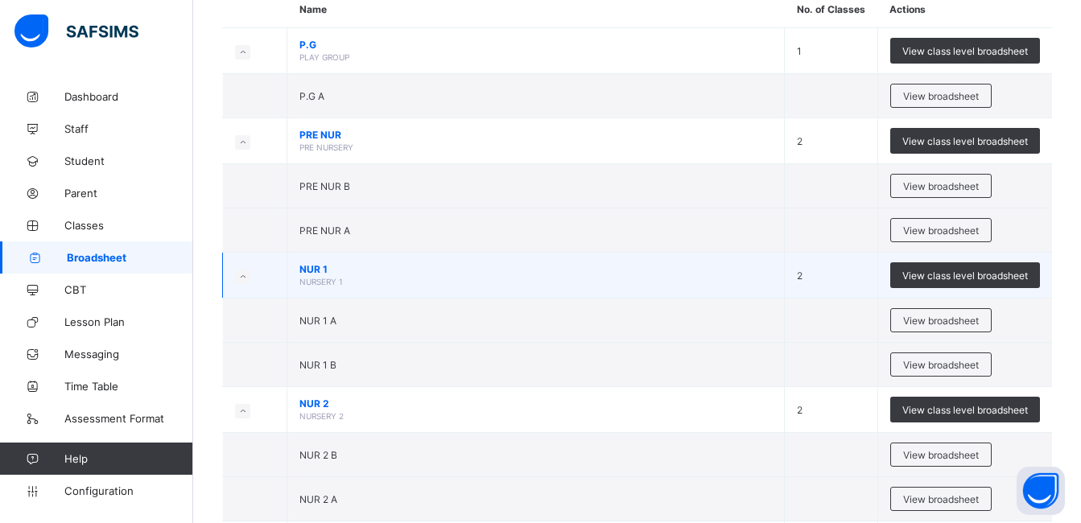
scroll to position [241, 0]
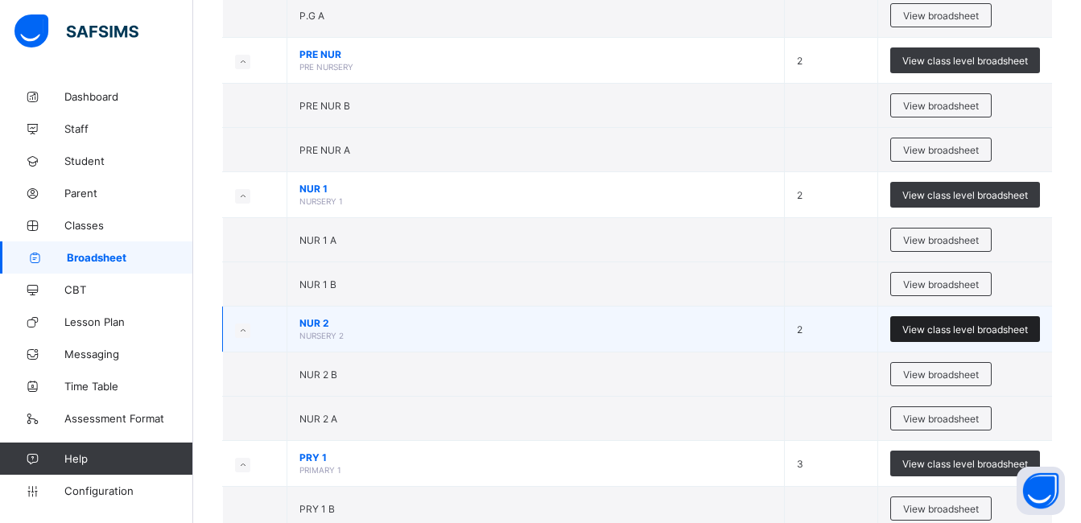
click at [941, 327] on span "View class level broadsheet" at bounding box center [965, 329] width 126 height 12
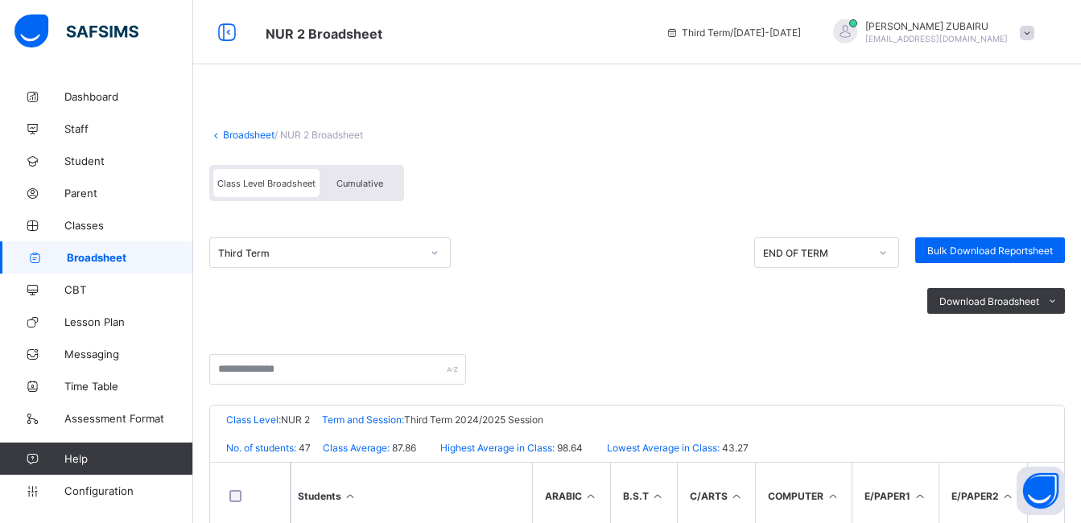
click at [360, 183] on span "Cumulative" at bounding box center [359, 183] width 47 height 11
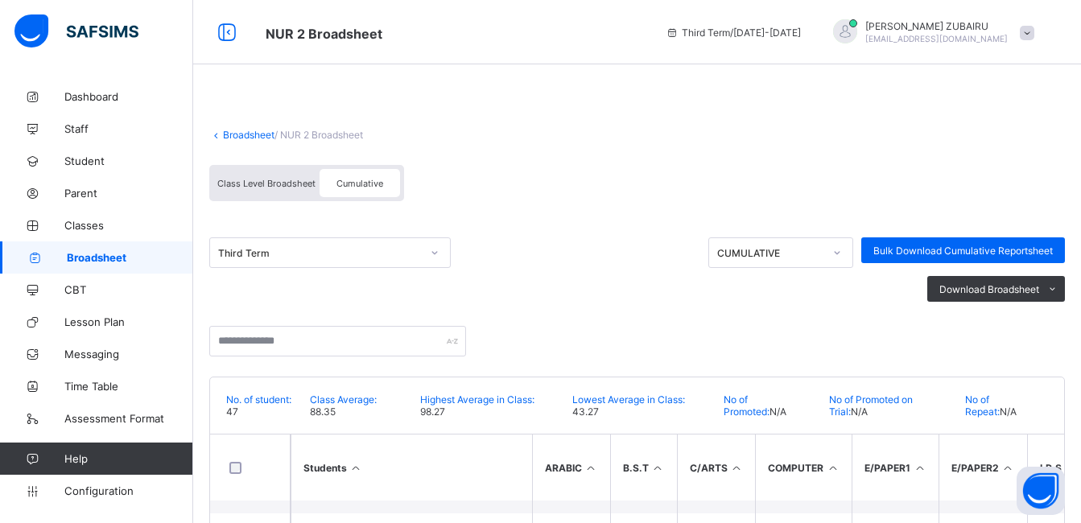
click at [233, 132] on link "Broadsheet" at bounding box center [248, 135] width 51 height 12
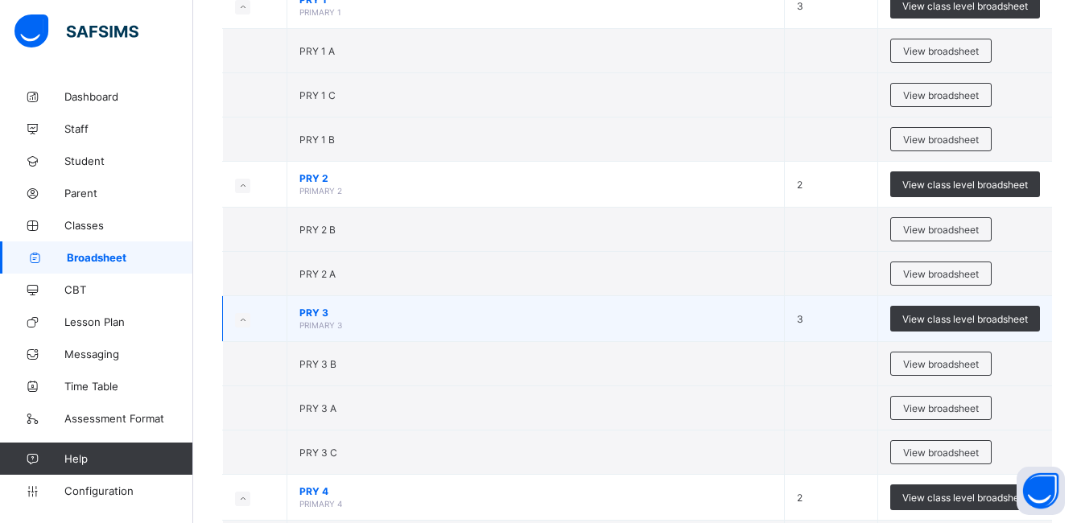
scroll to position [724, 0]
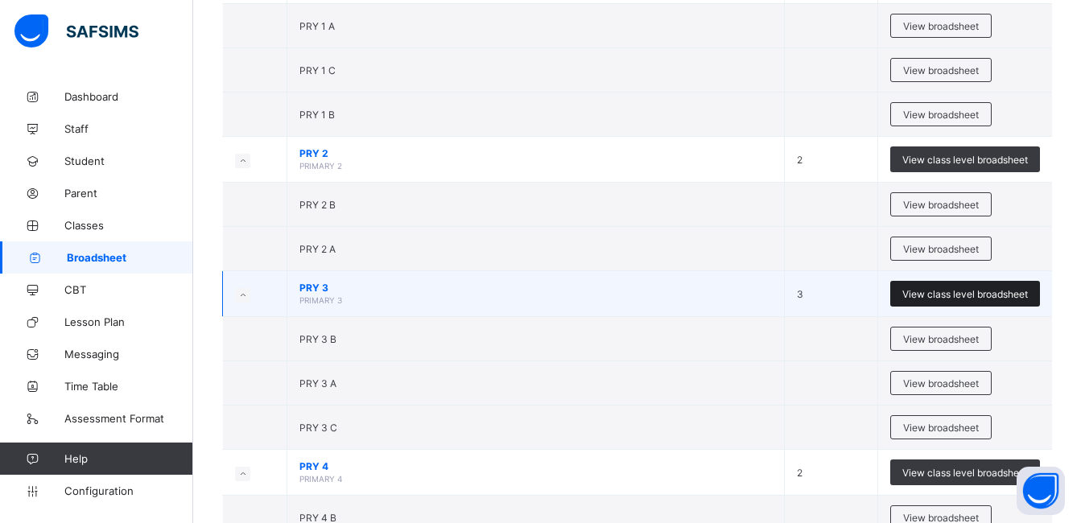
click at [972, 293] on span "View class level broadsheet" at bounding box center [965, 294] width 126 height 12
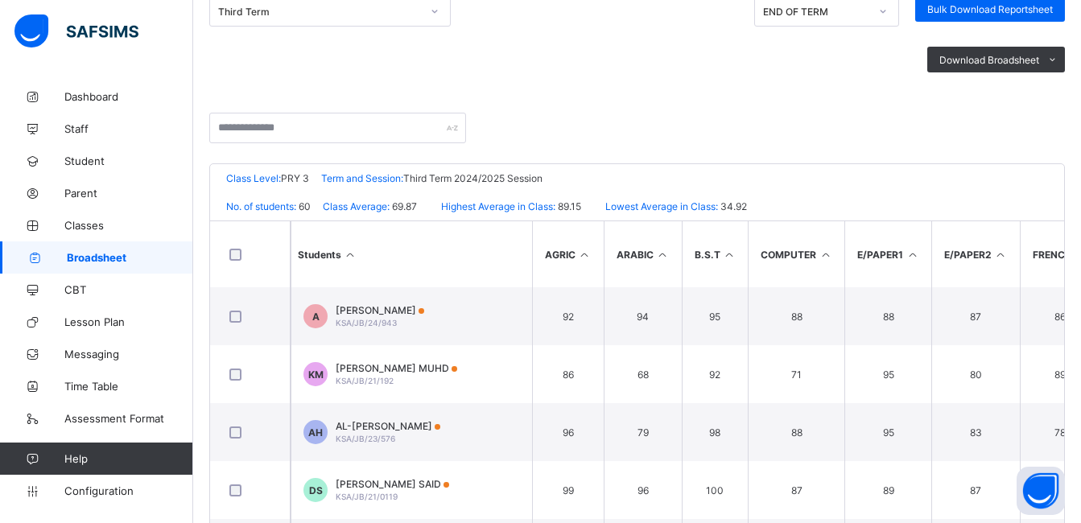
scroll to position [80, 0]
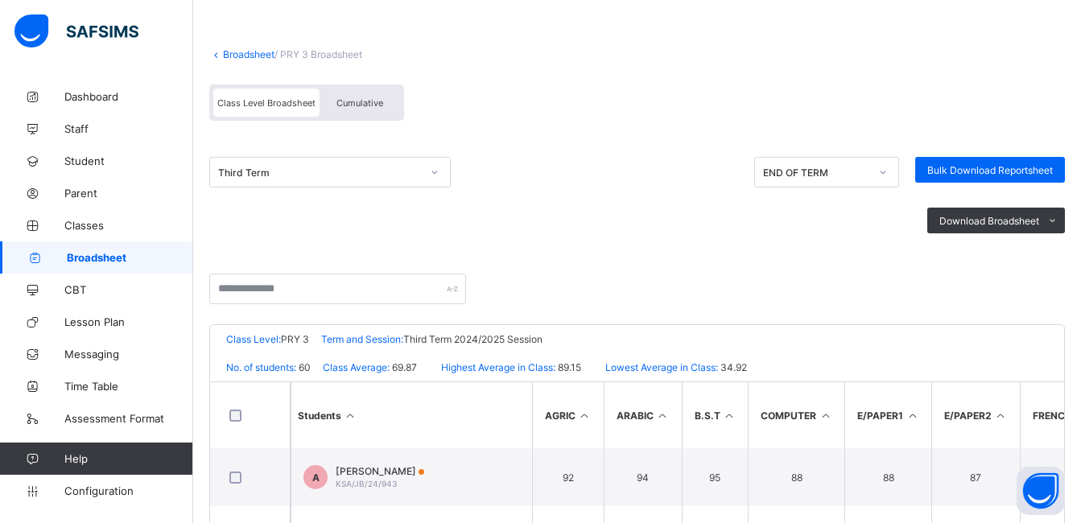
click at [360, 102] on span "Cumulative" at bounding box center [359, 102] width 47 height 11
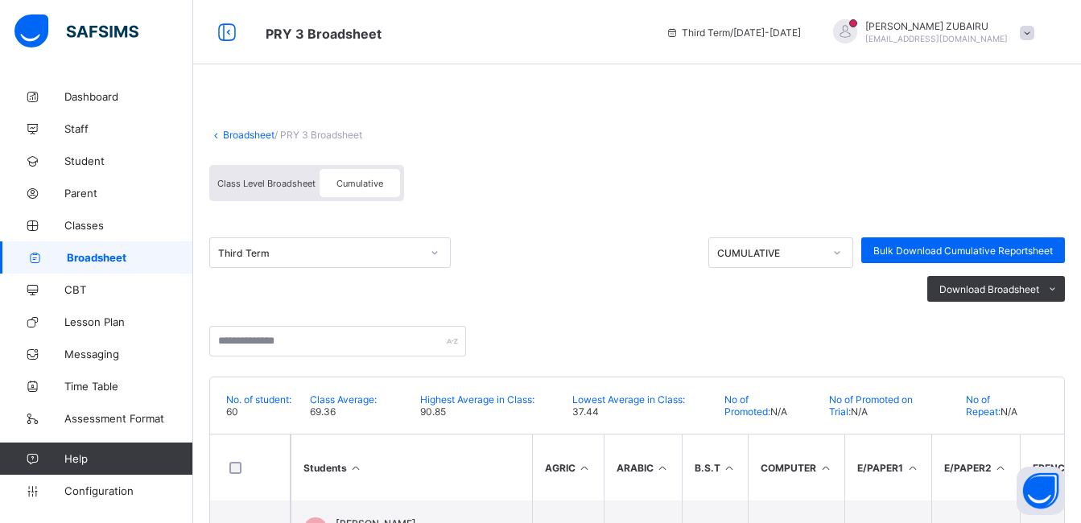
scroll to position [161, 0]
